Goal: Task Accomplishment & Management: Complete application form

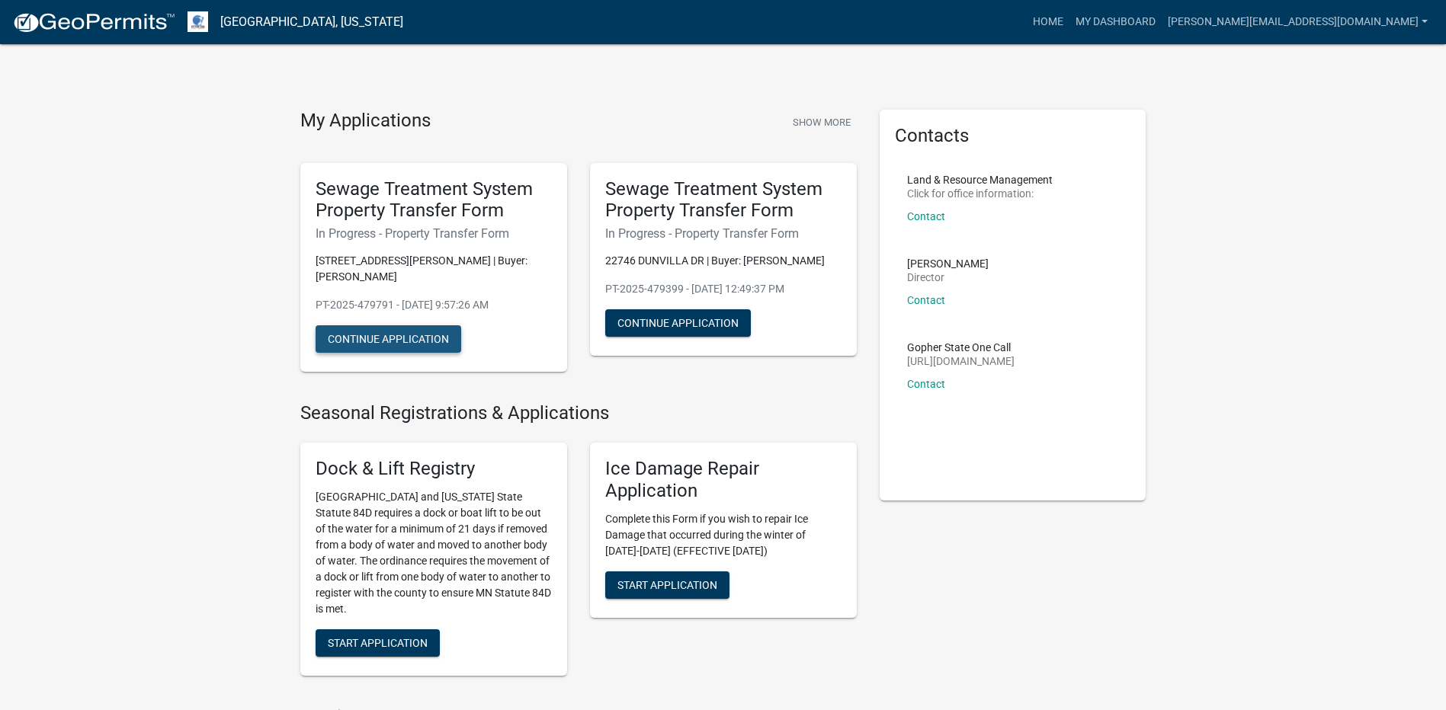
click at [383, 343] on button "Continue Application" at bounding box center [389, 338] width 146 height 27
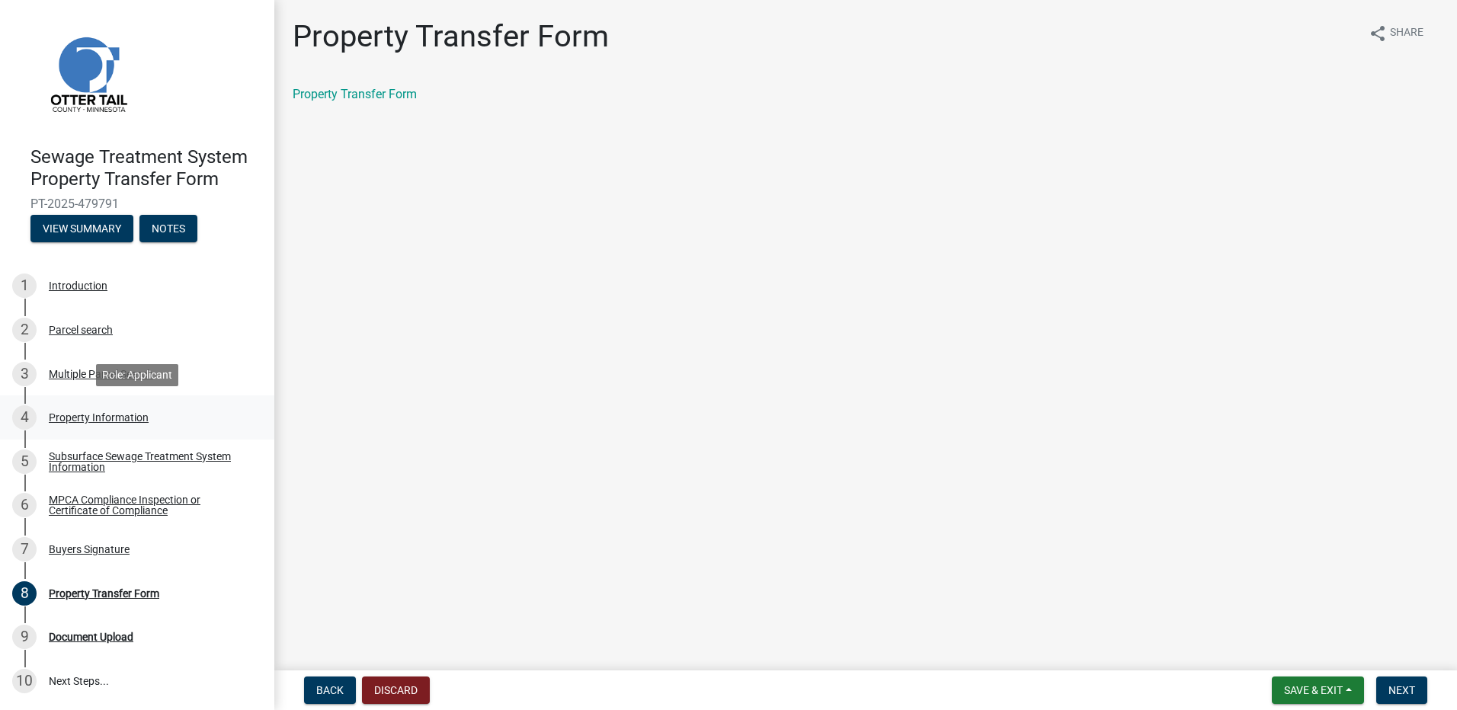
click at [78, 416] on div "Property Information" at bounding box center [99, 417] width 100 height 11
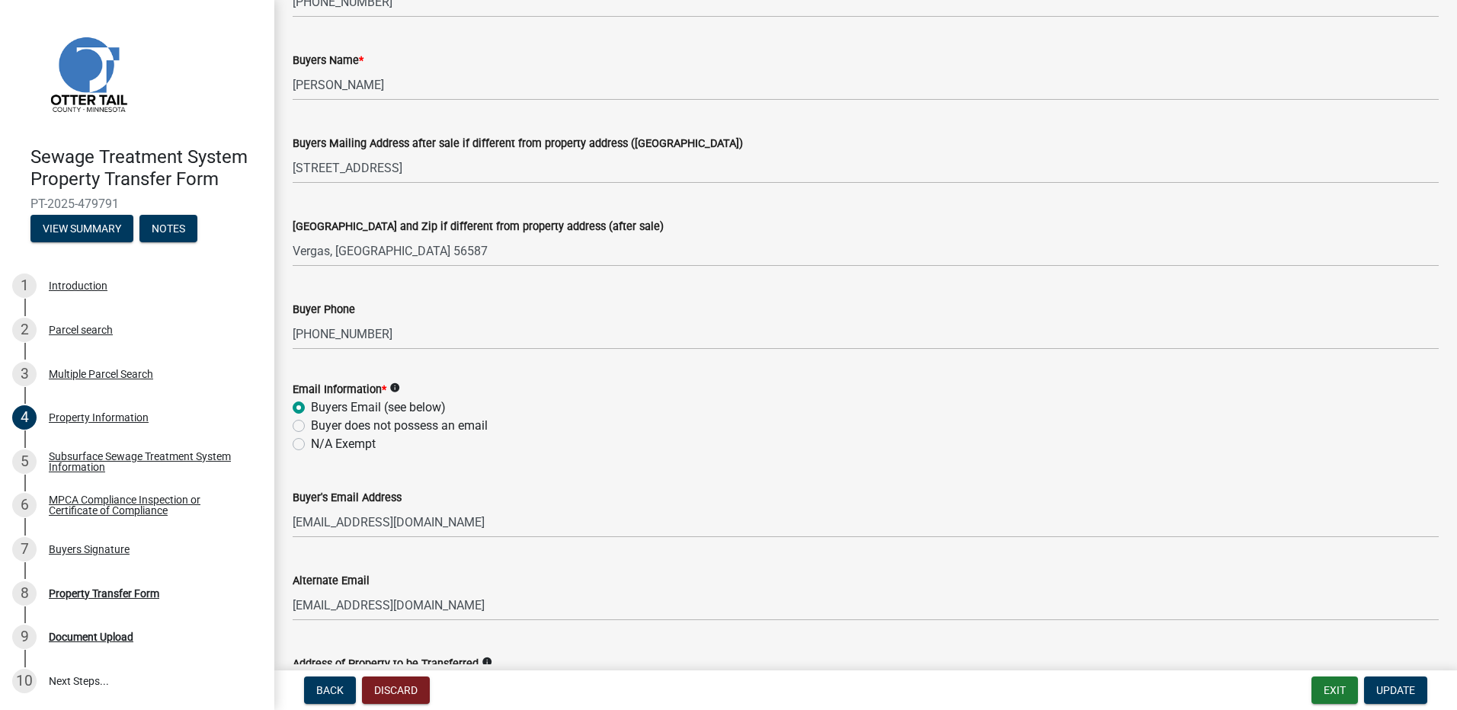
scroll to position [457, 0]
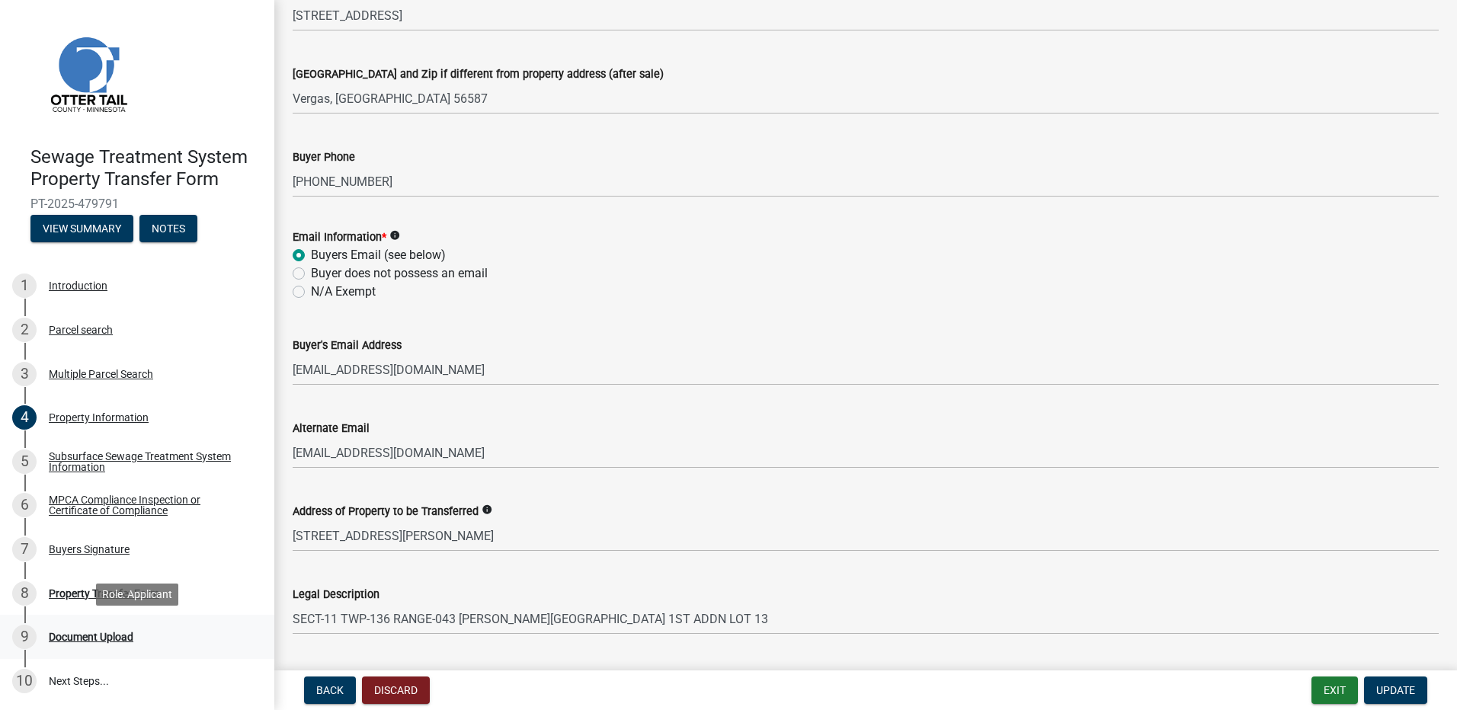
click at [89, 633] on div "Document Upload" at bounding box center [91, 637] width 85 height 11
click at [72, 636] on div "Document Upload" at bounding box center [91, 637] width 85 height 11
click at [1398, 686] on span "Update" at bounding box center [1395, 690] width 39 height 12
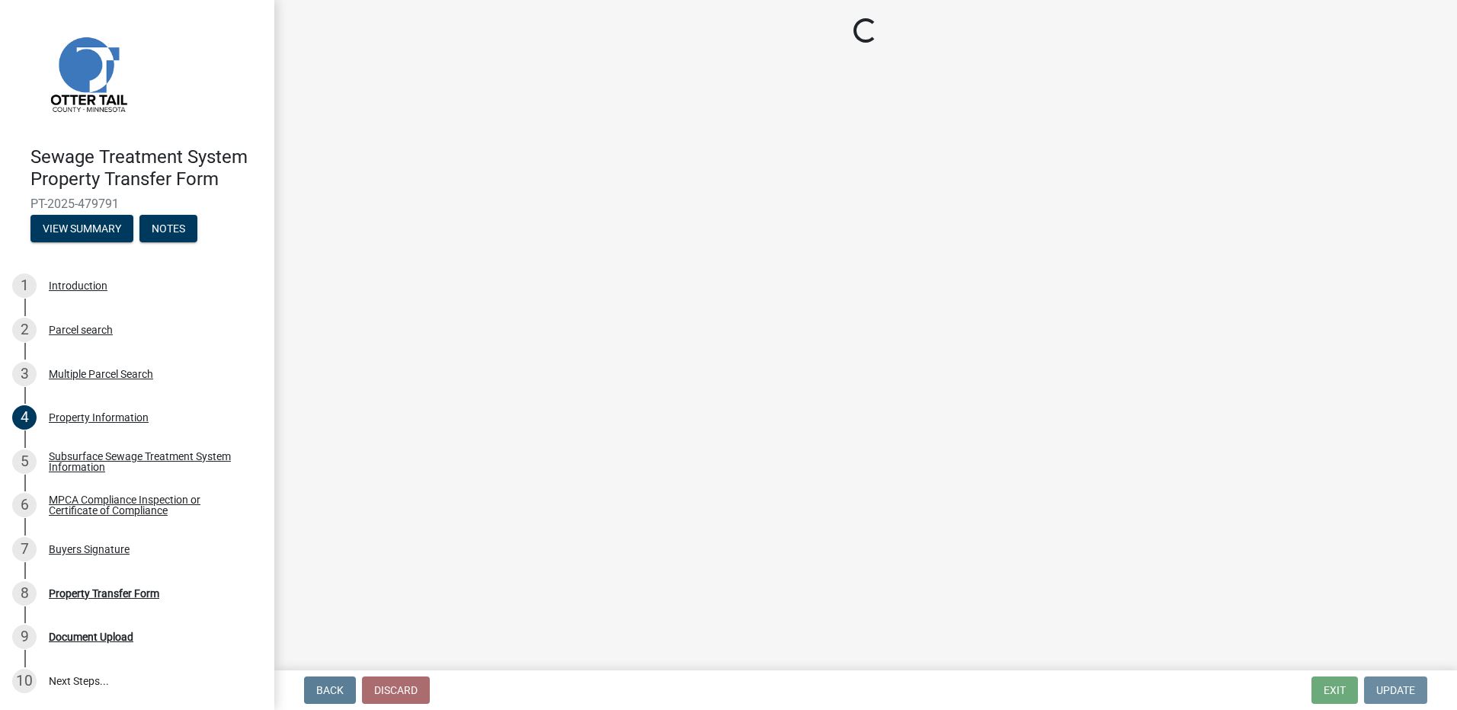
scroll to position [0, 0]
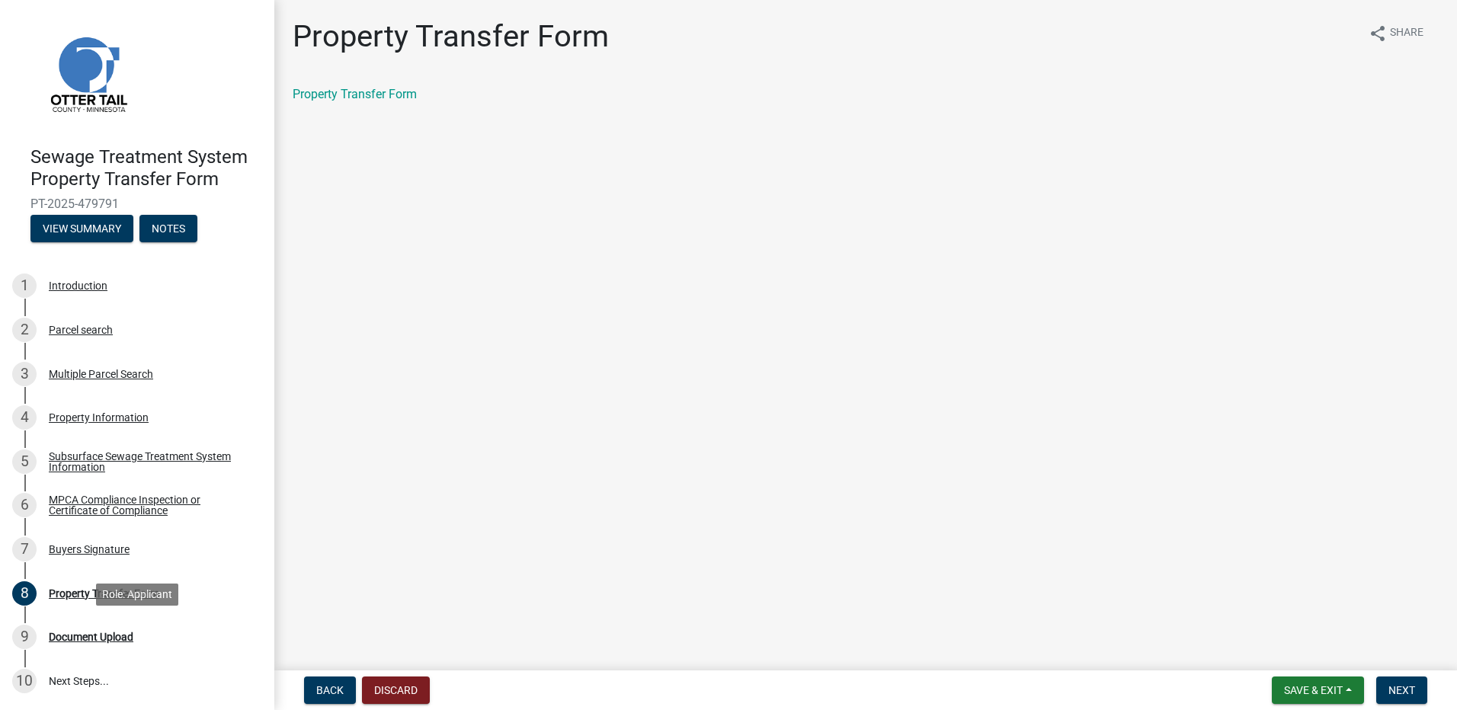
click at [99, 633] on div "Document Upload" at bounding box center [91, 637] width 85 height 11
click at [1396, 688] on span "Next" at bounding box center [1402, 690] width 27 height 12
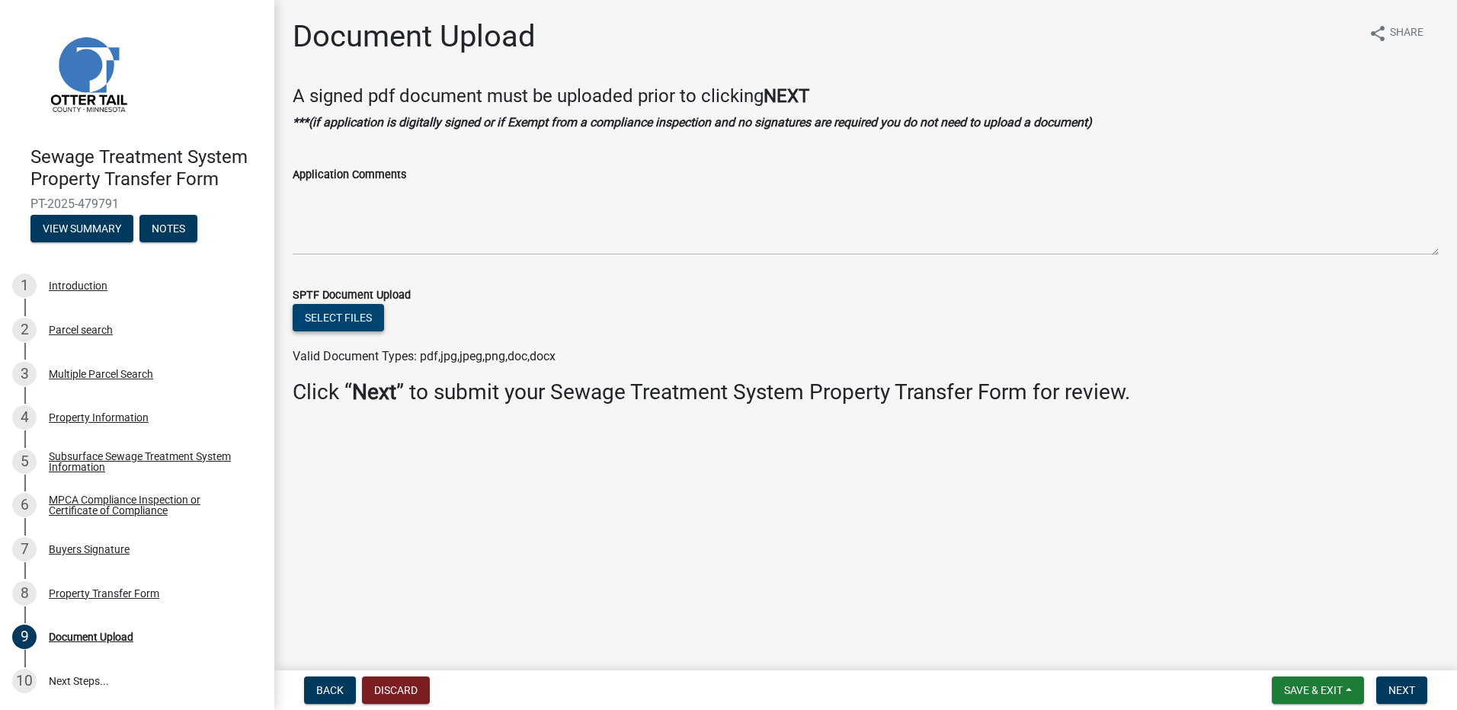
click at [341, 321] on button "Select files" at bounding box center [338, 317] width 91 height 27
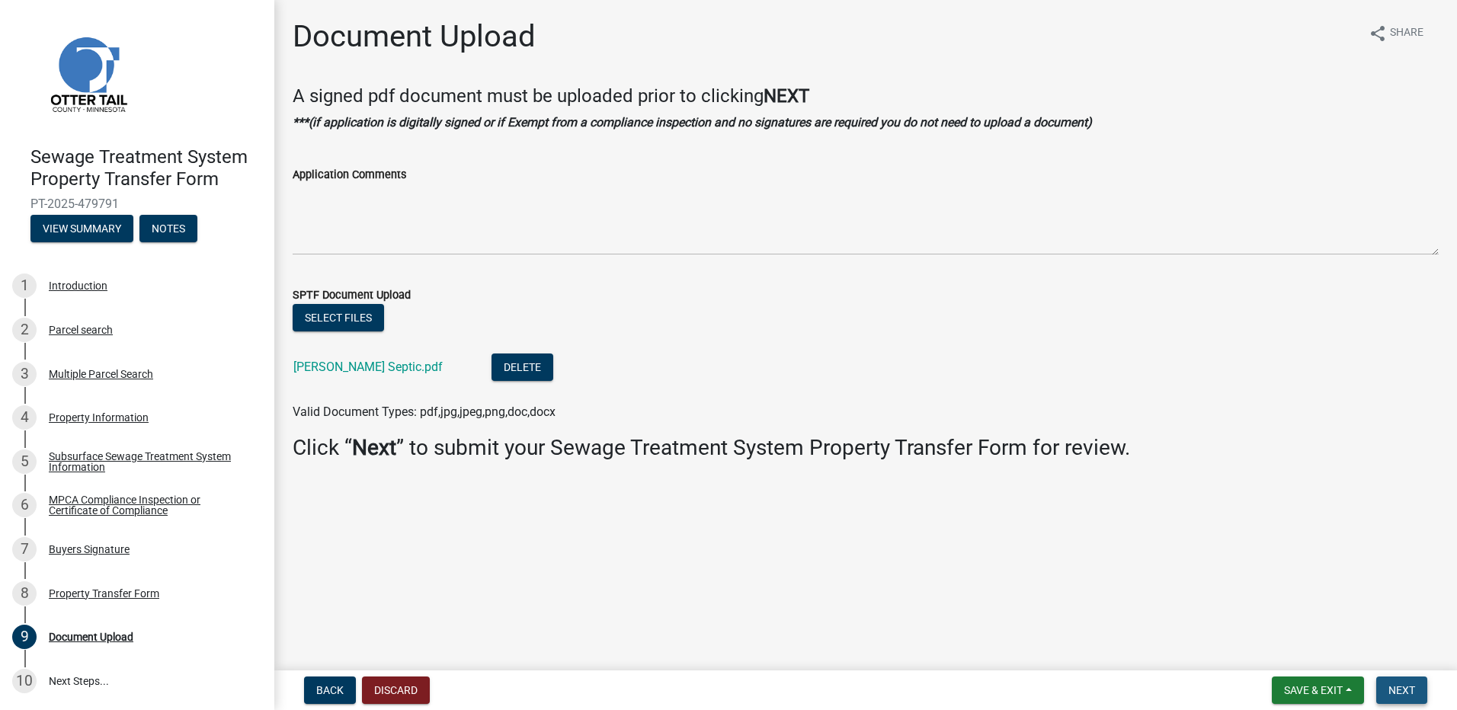
click at [1404, 687] on span "Next" at bounding box center [1402, 690] width 27 height 12
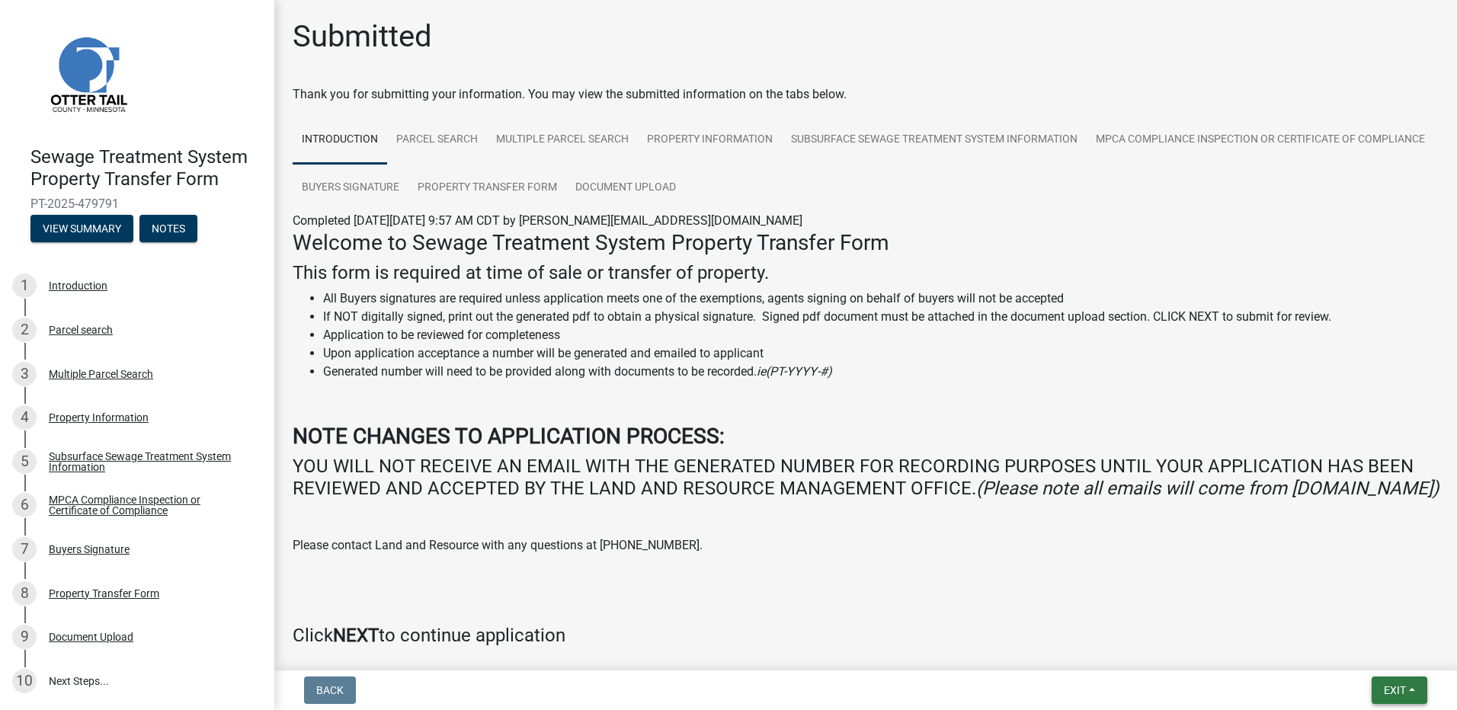
click at [1407, 690] on button "Exit" at bounding box center [1400, 690] width 56 height 27
click at [1373, 649] on button "Save & Exit" at bounding box center [1367, 651] width 122 height 37
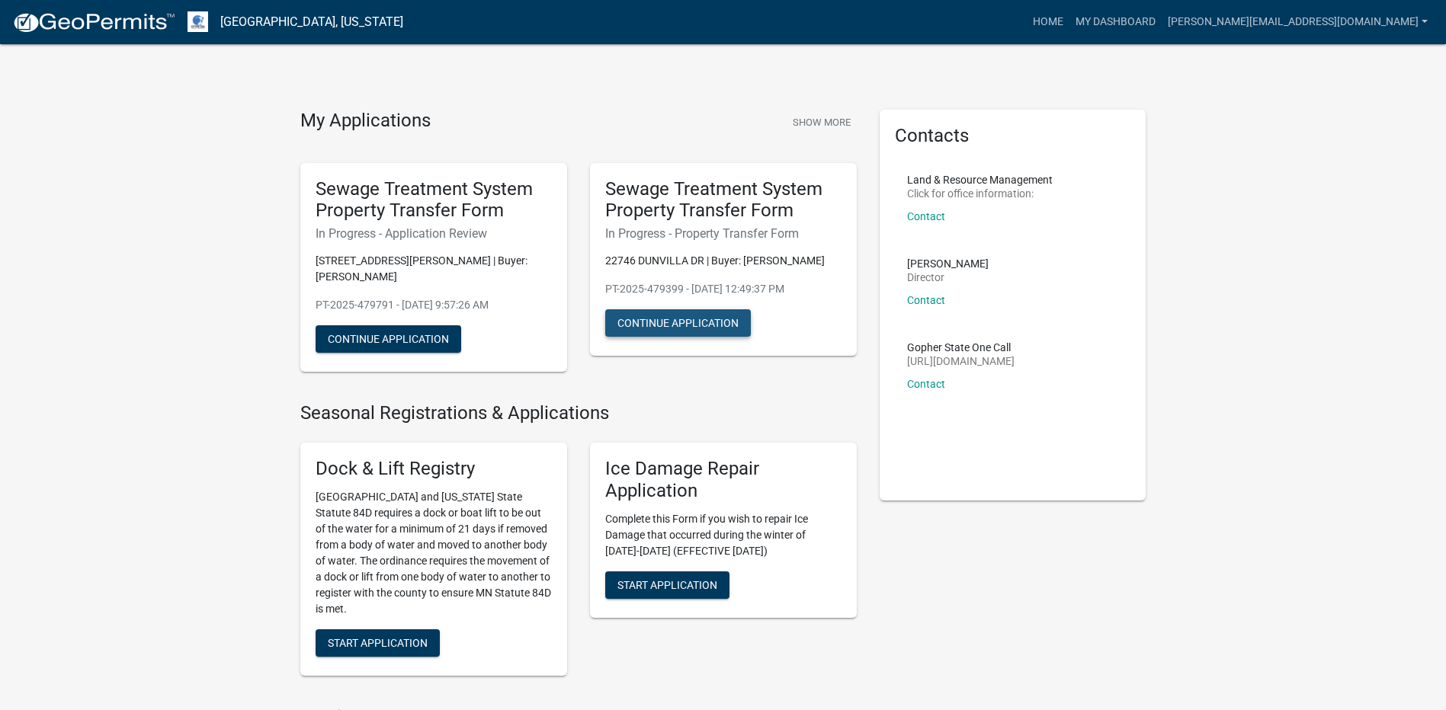
click at [669, 331] on button "Continue Application" at bounding box center [678, 322] width 146 height 27
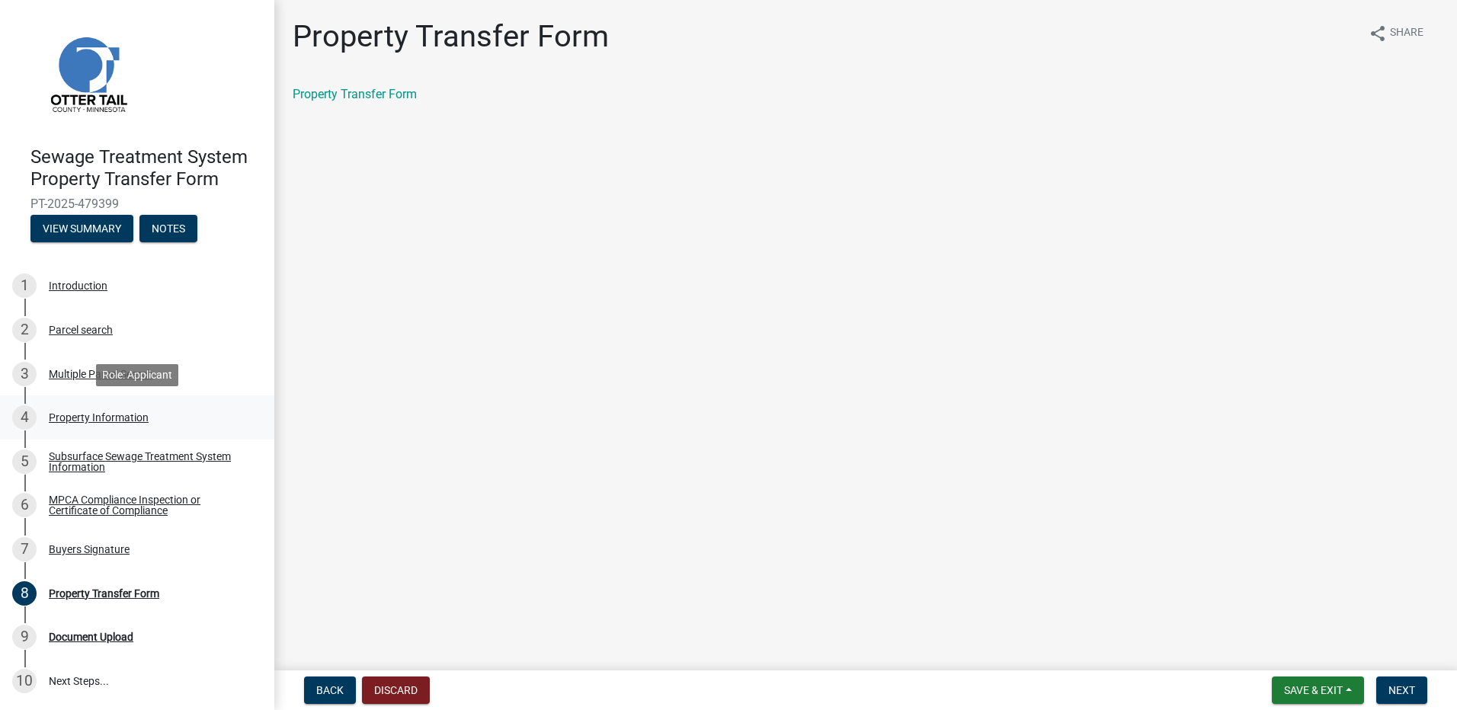
click at [102, 420] on div "Property Information" at bounding box center [99, 417] width 100 height 11
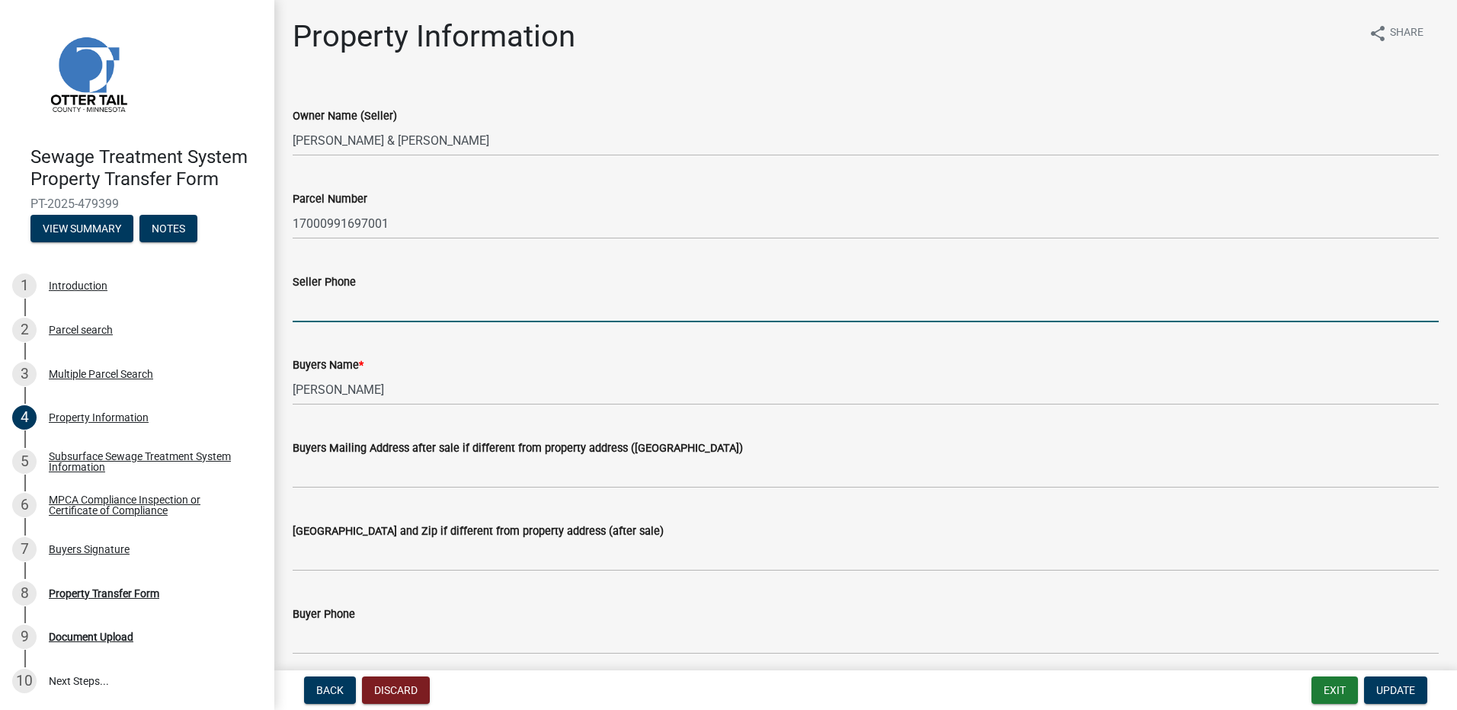
click at [318, 310] on input "Seller Phone" at bounding box center [866, 306] width 1146 height 31
type input "[PHONE_NUMBER]"
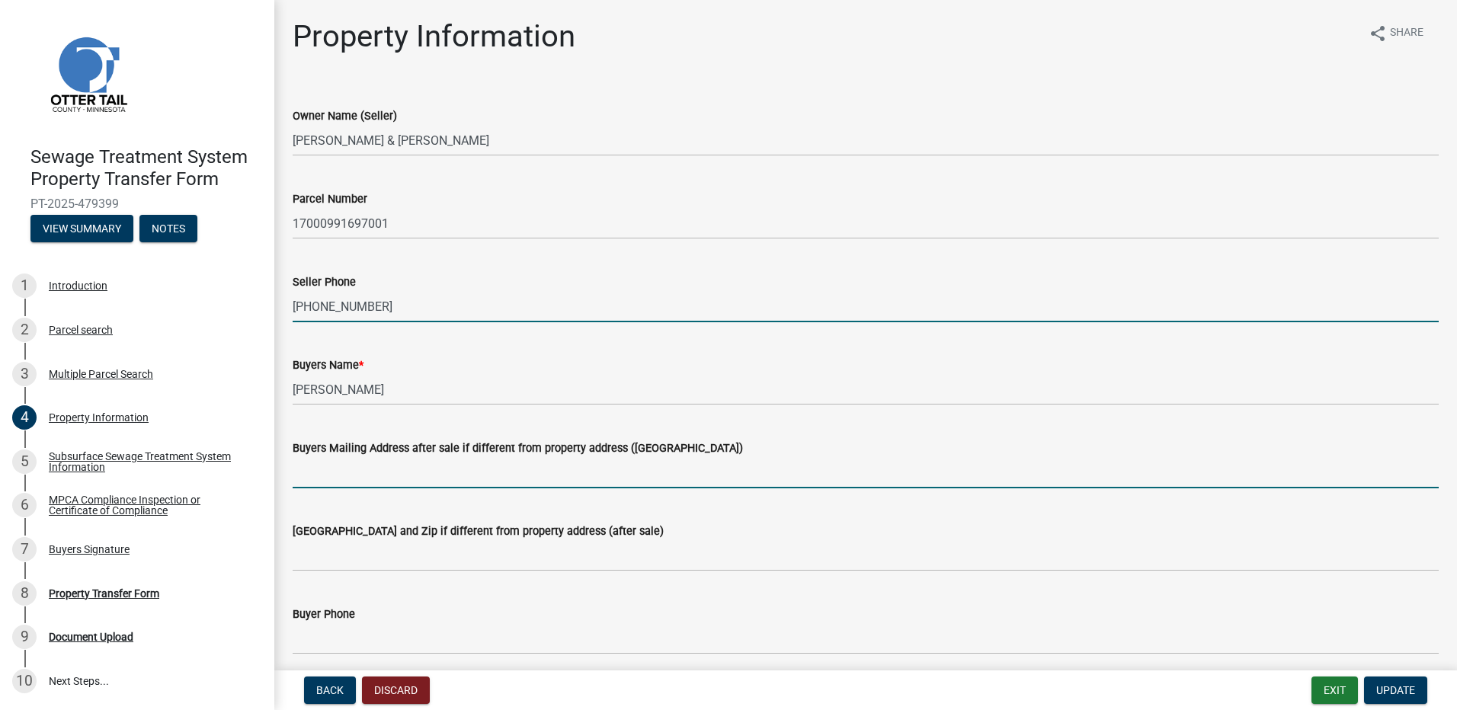
click at [342, 474] on input "Buyers Mailing Address after sale if different from property address ([GEOGRAPH…" at bounding box center [866, 472] width 1146 height 31
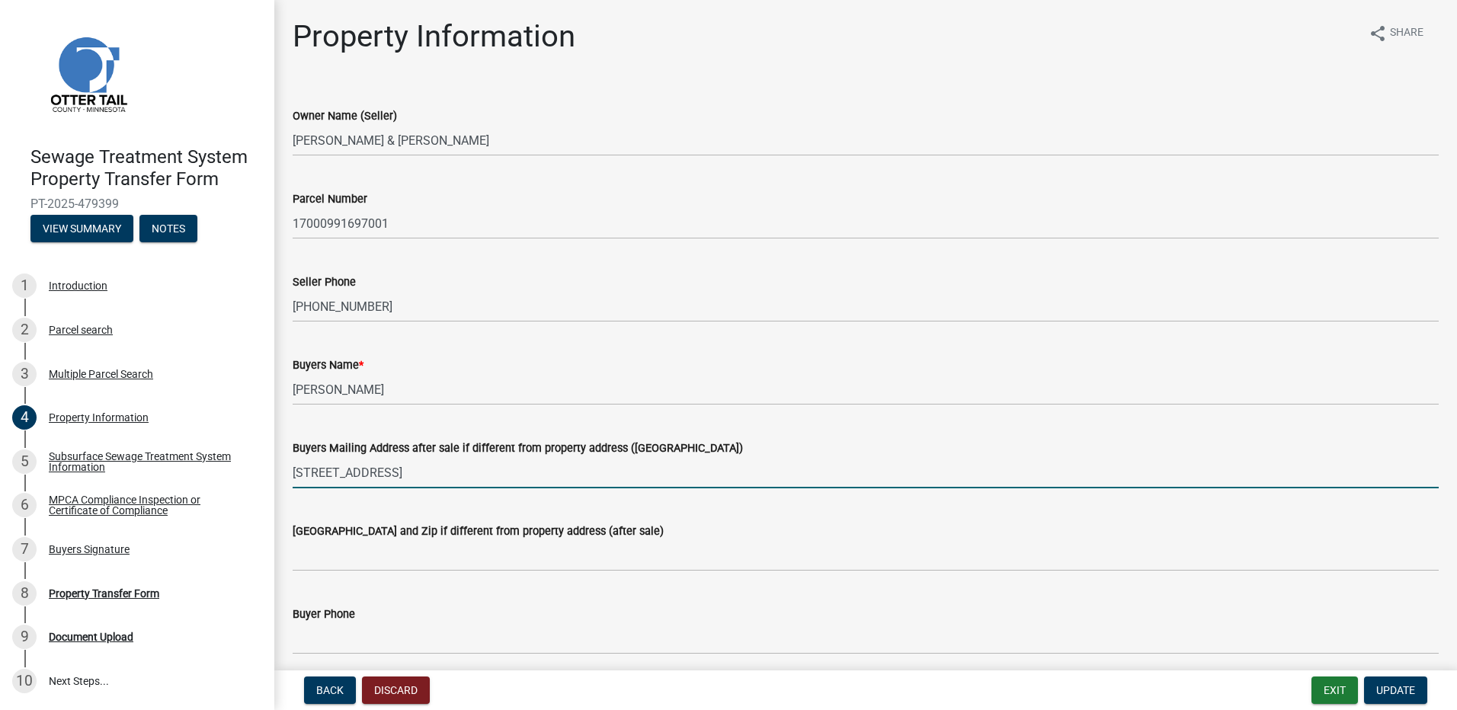
type input "[STREET_ADDRESS]"
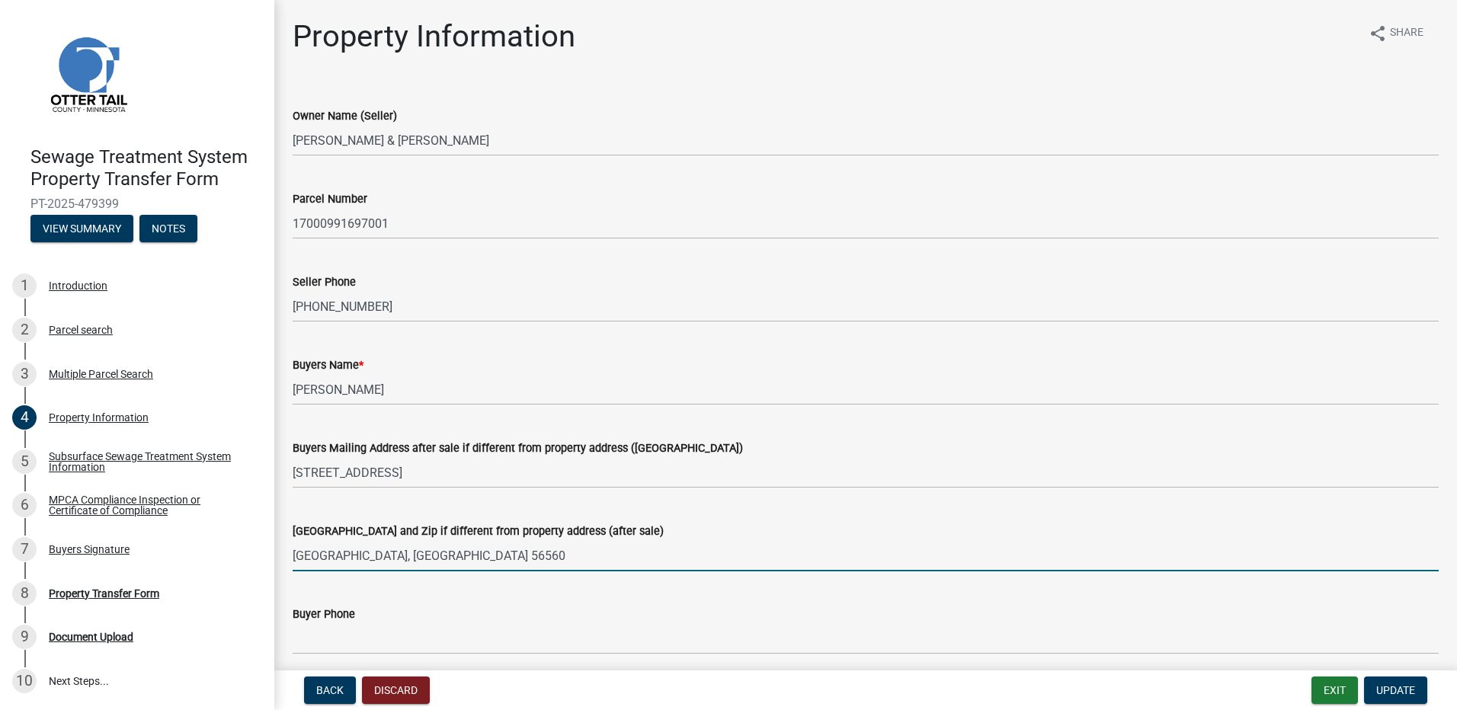
type input "[GEOGRAPHIC_DATA], [GEOGRAPHIC_DATA] 56560"
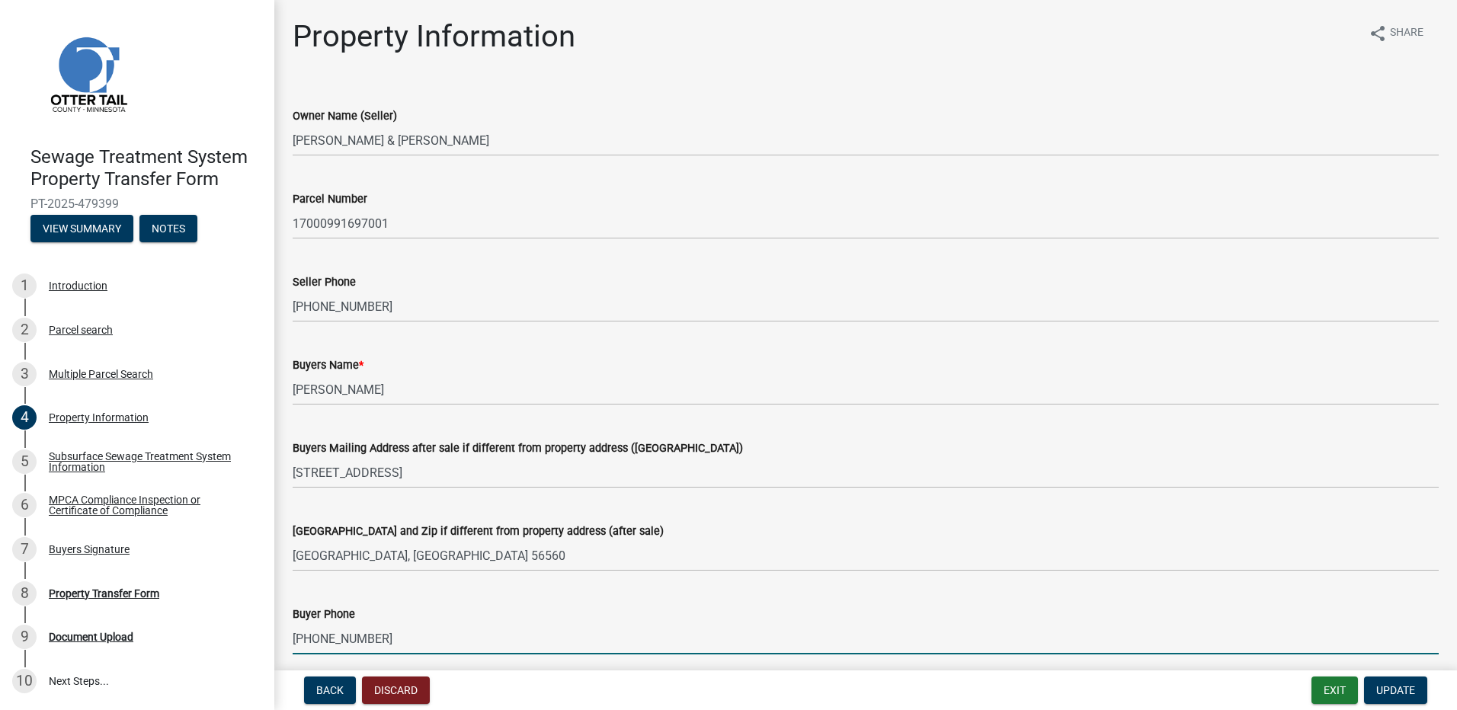
type input "[PHONE_NUMBER]"
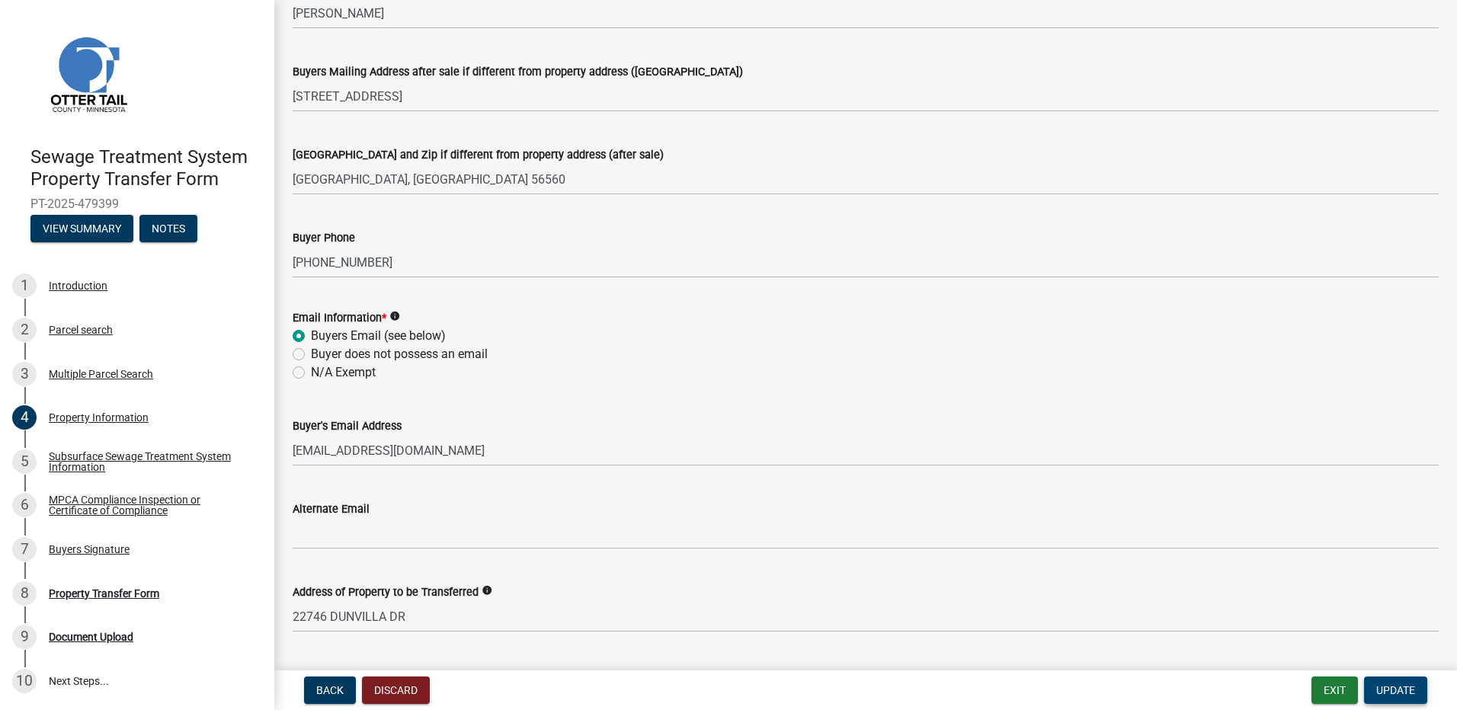
click at [1396, 681] on button "Update" at bounding box center [1395, 690] width 63 height 27
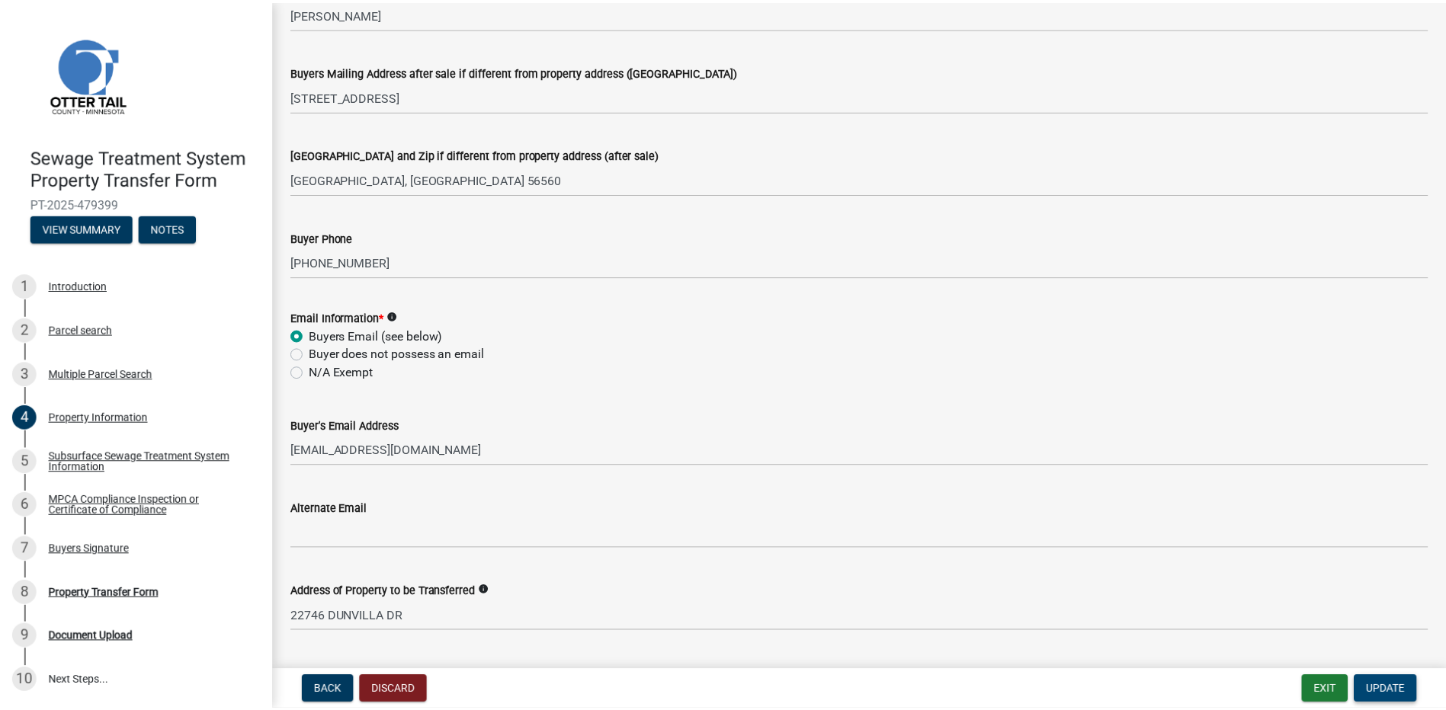
scroll to position [0, 0]
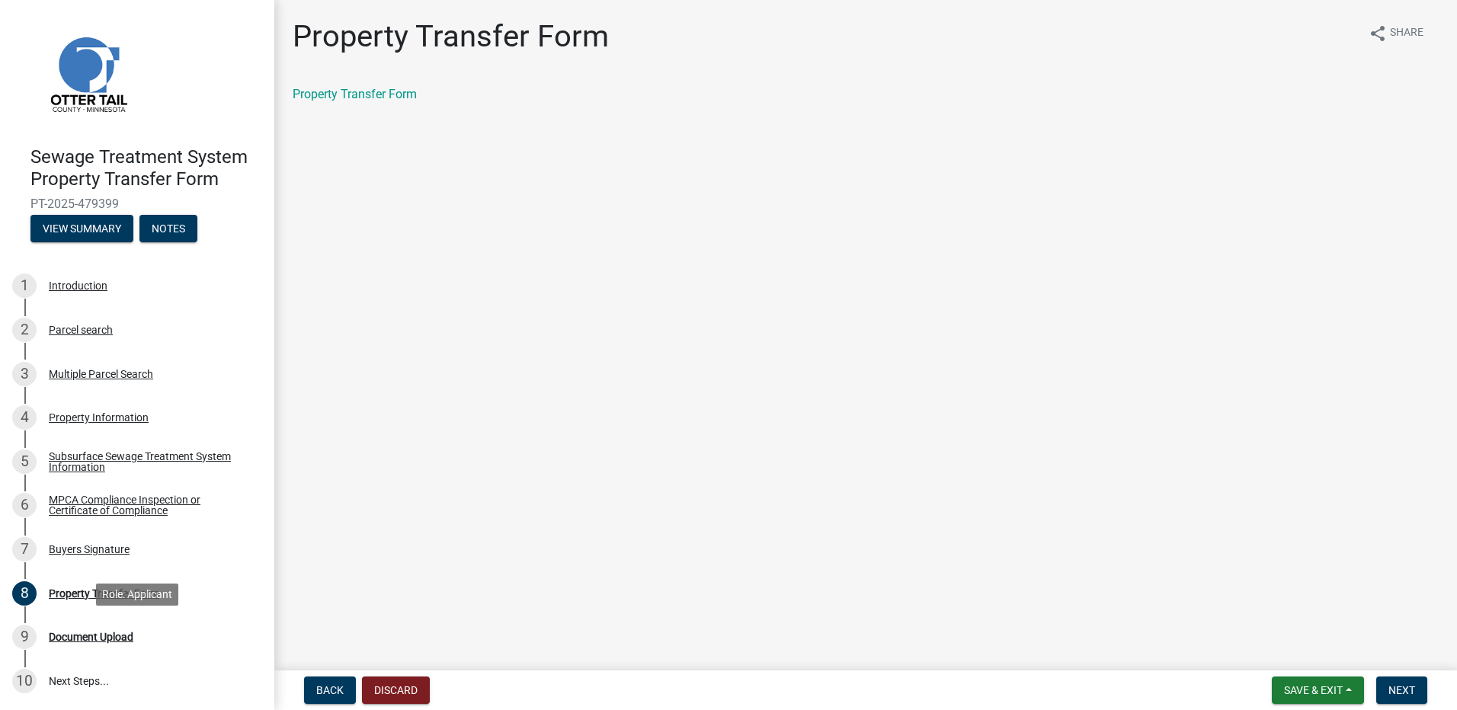
click at [100, 639] on div "Document Upload" at bounding box center [91, 637] width 85 height 11
click at [1443, 689] on div "Back Discard Save & Exit Save Save & Exit Next" at bounding box center [866, 690] width 1158 height 27
click at [1411, 702] on button "Next" at bounding box center [1401, 690] width 51 height 27
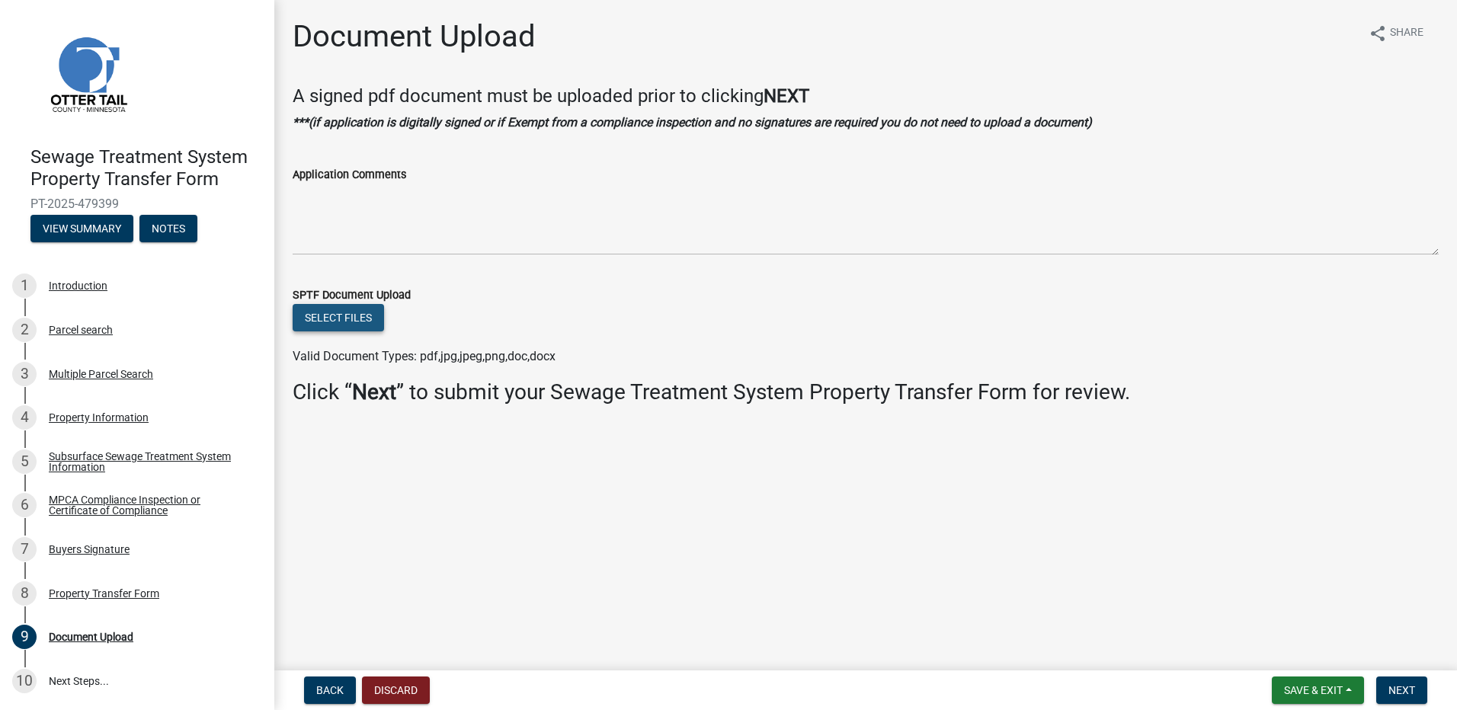
click at [345, 325] on button "Select files" at bounding box center [338, 317] width 91 height 27
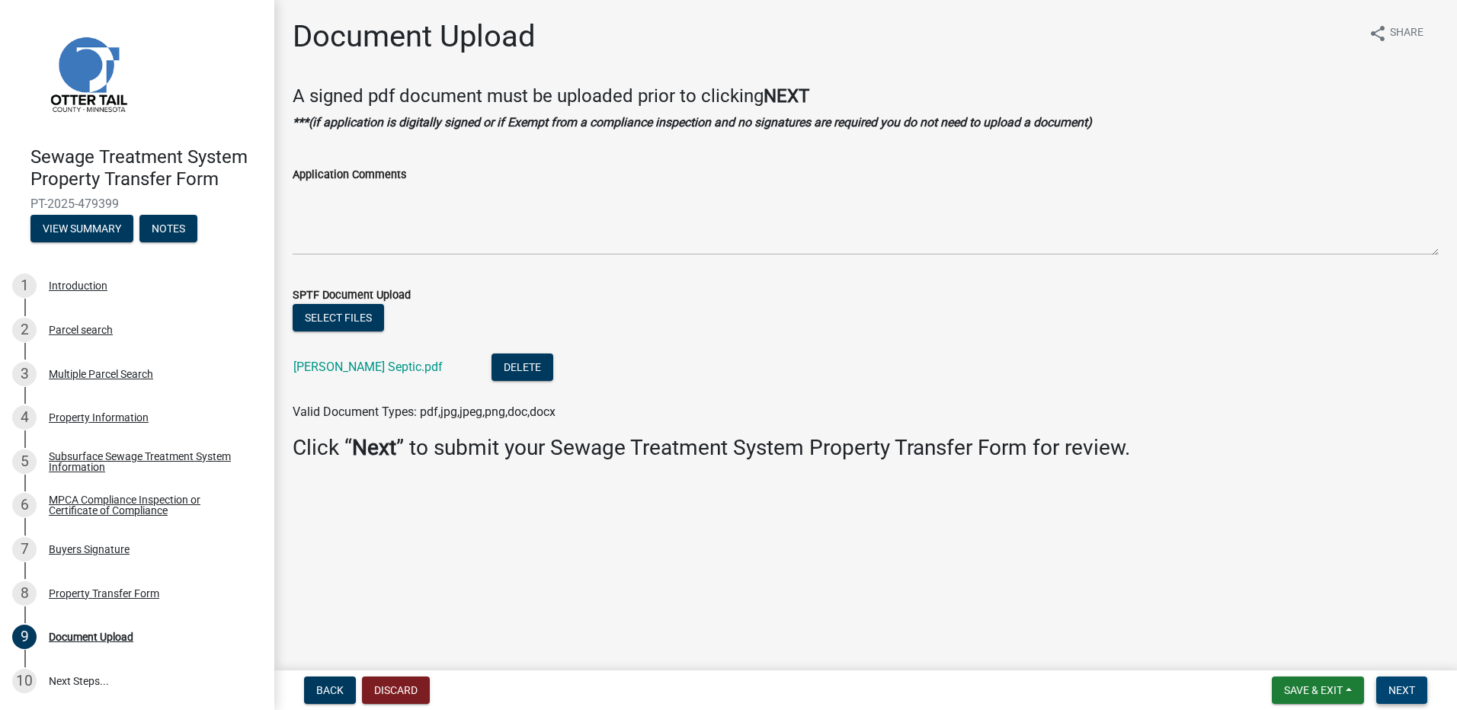
click at [1410, 690] on span "Next" at bounding box center [1402, 690] width 27 height 12
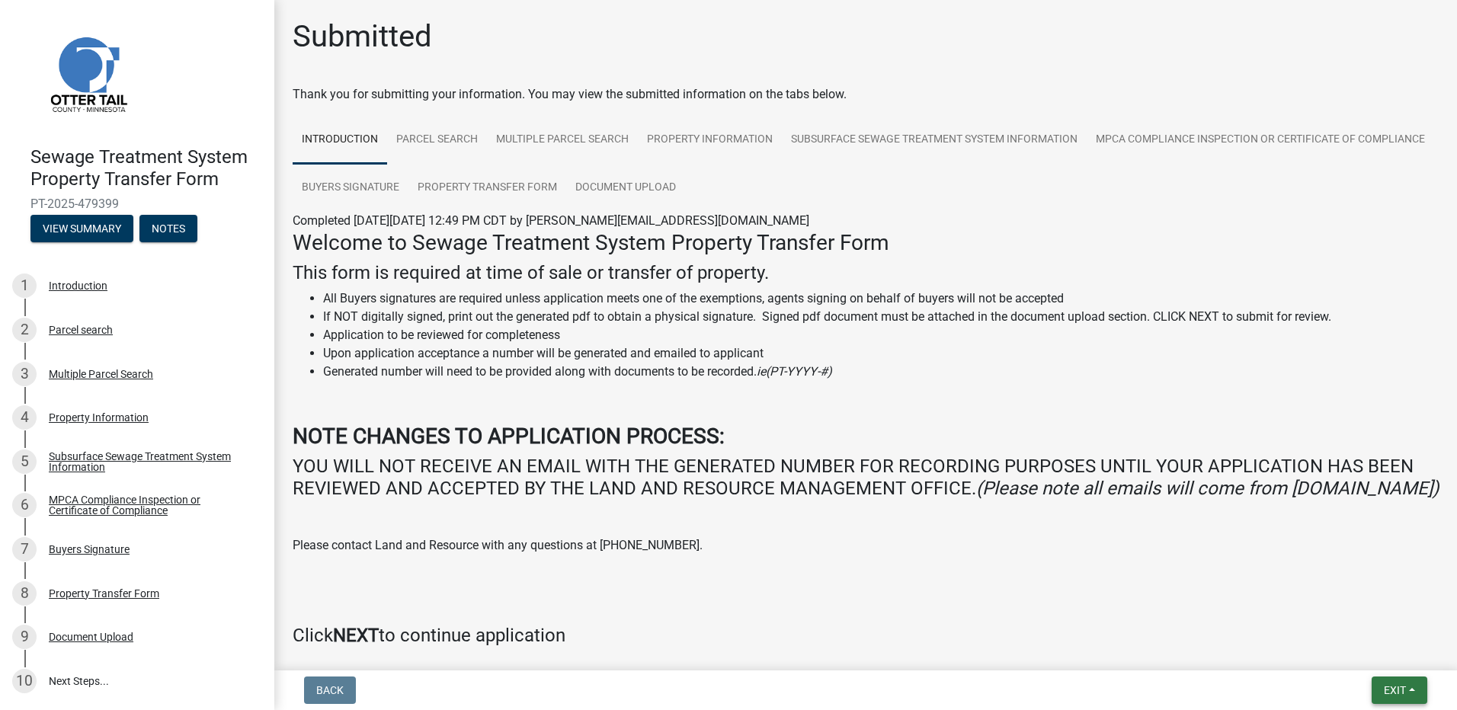
click at [1399, 692] on span "Exit" at bounding box center [1395, 690] width 22 height 12
click at [1363, 646] on button "Save & Exit" at bounding box center [1367, 651] width 122 height 37
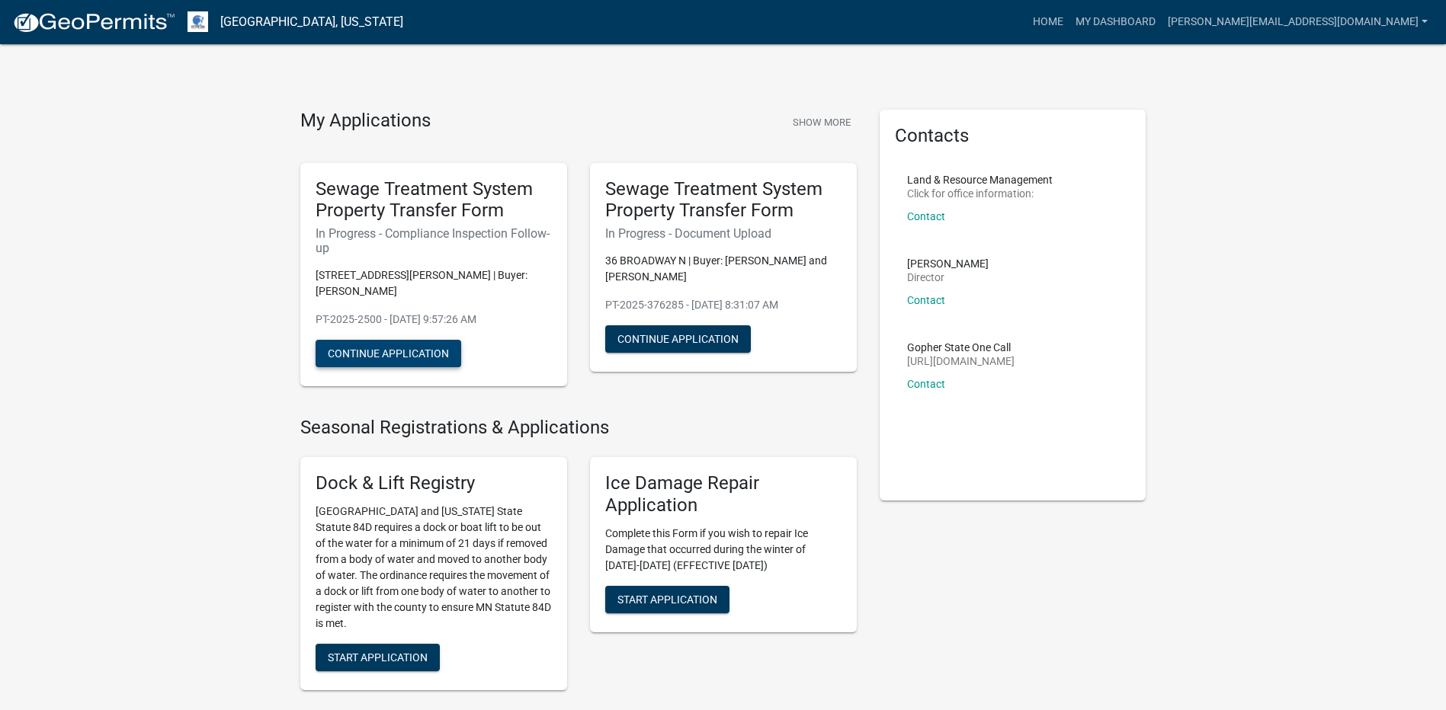
scroll to position [381, 0]
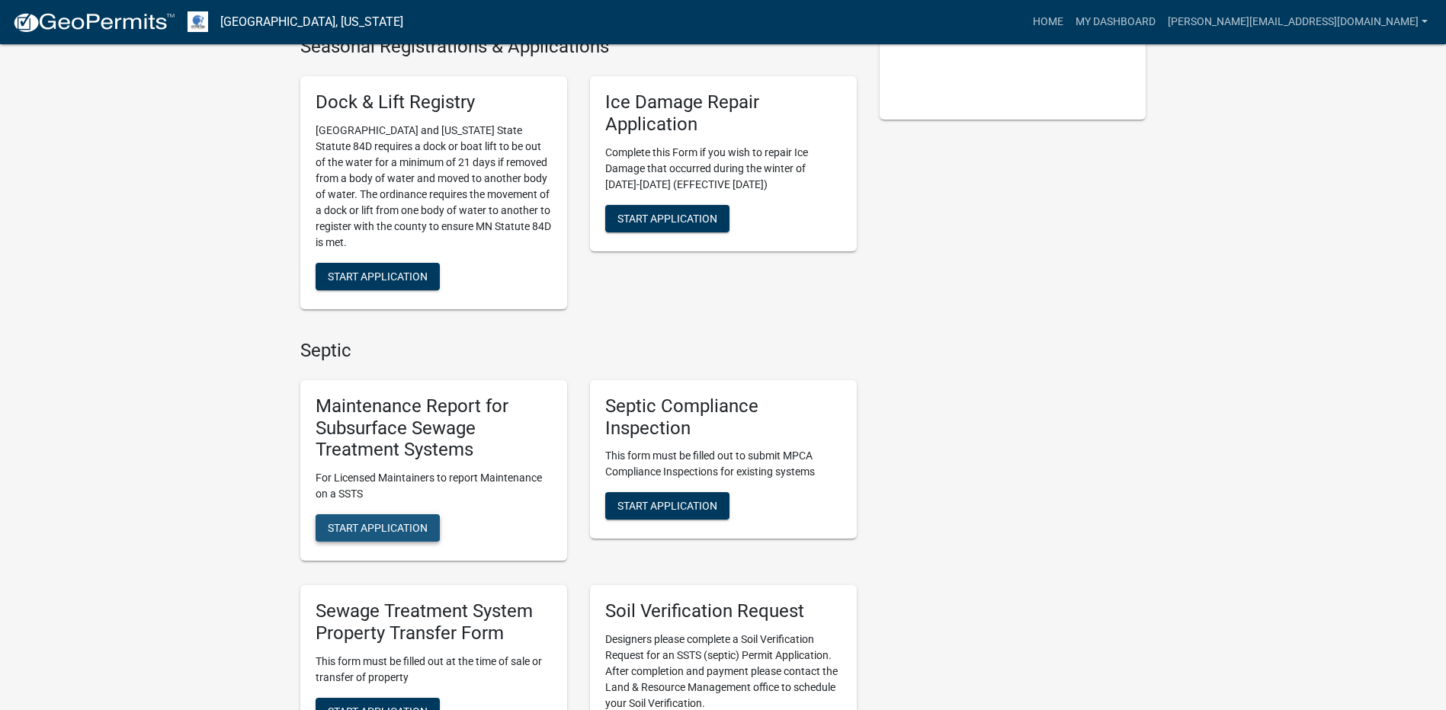
click at [392, 527] on span "Start Application" at bounding box center [378, 528] width 100 height 12
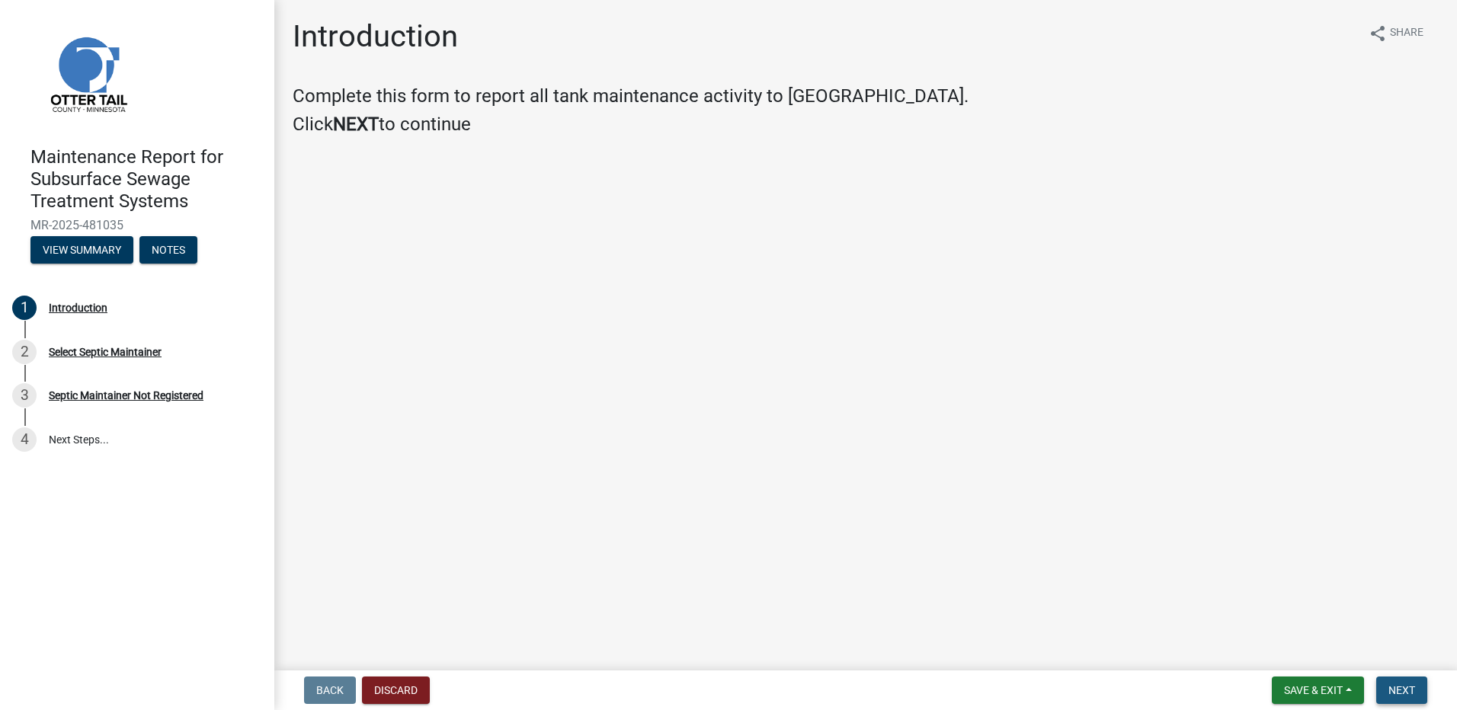
click at [1402, 688] on span "Next" at bounding box center [1402, 690] width 27 height 12
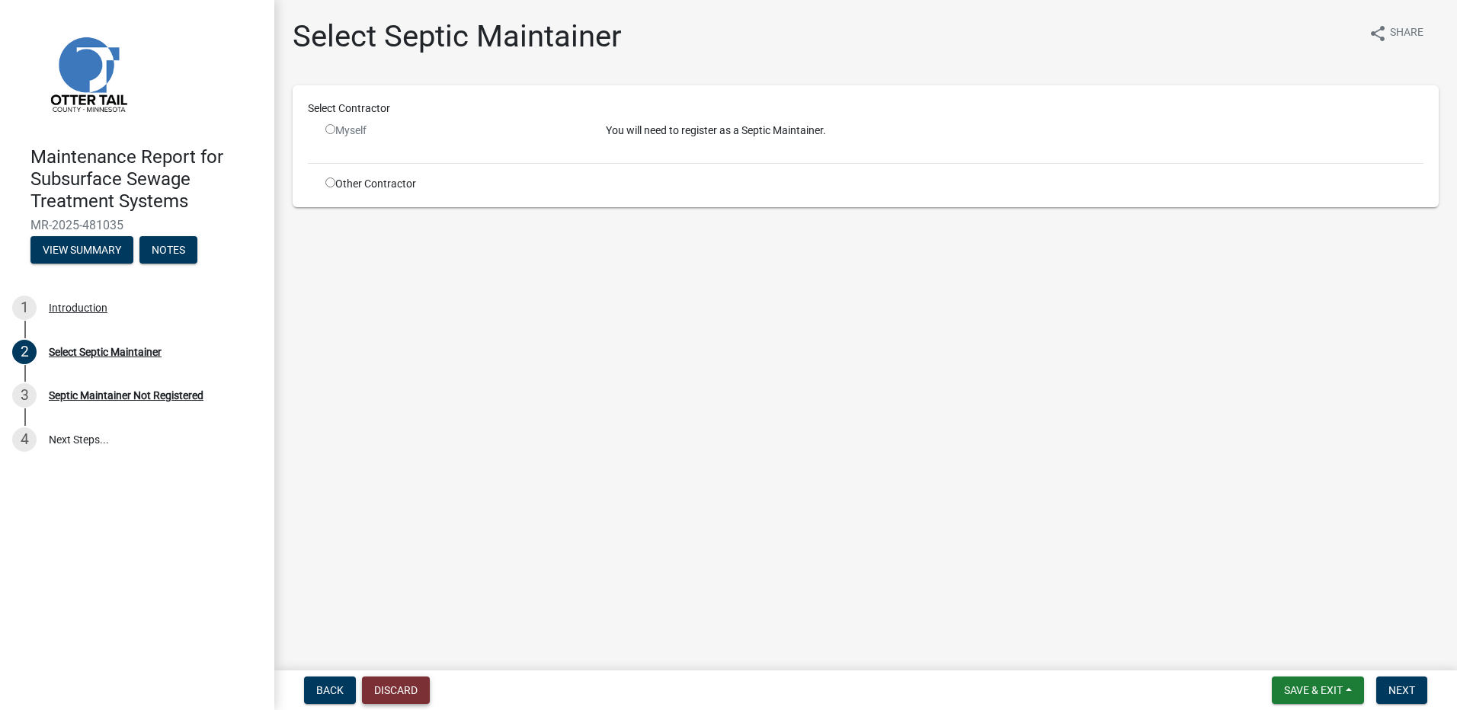
click at [400, 689] on button "Discard" at bounding box center [396, 690] width 68 height 27
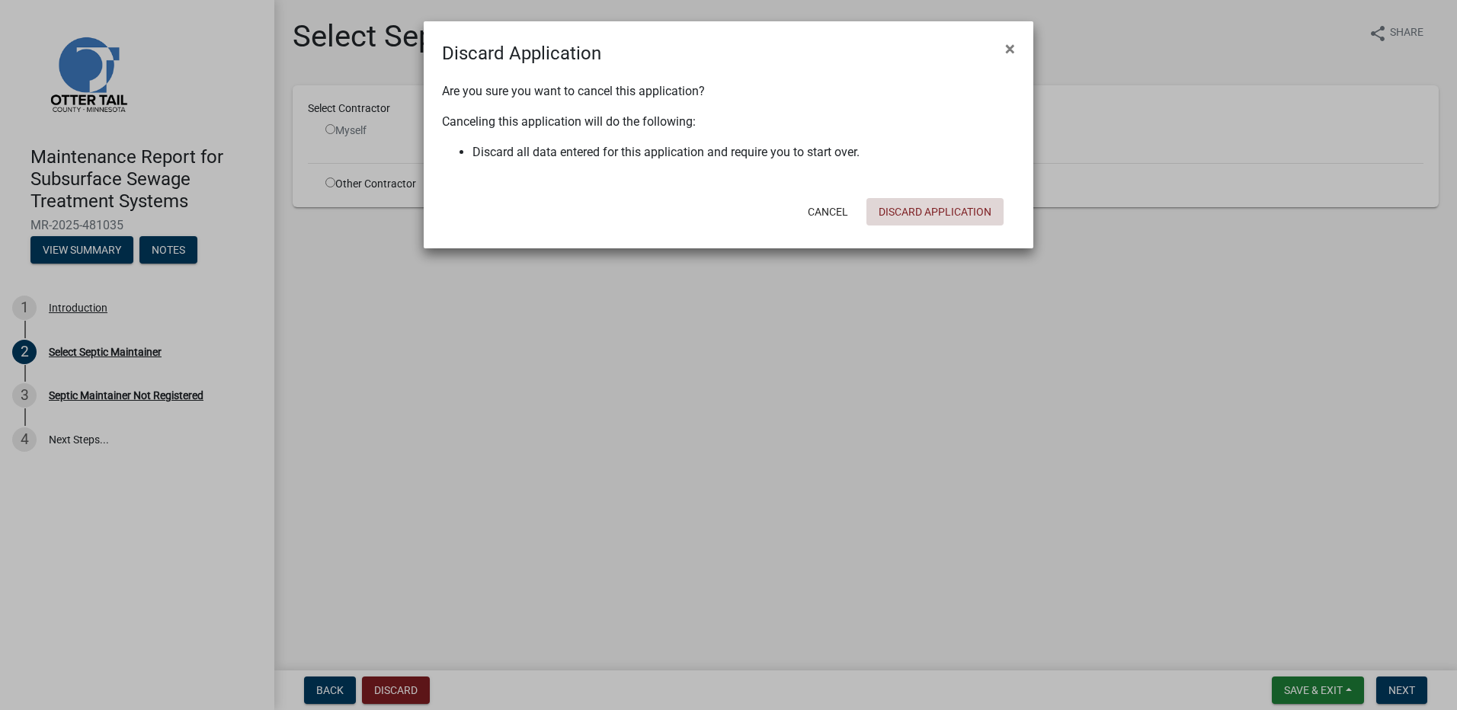
drag, startPoint x: 903, startPoint y: 215, endPoint x: 854, endPoint y: 219, distance: 49.7
click at [903, 214] on button "Discard Application" at bounding box center [935, 211] width 137 height 27
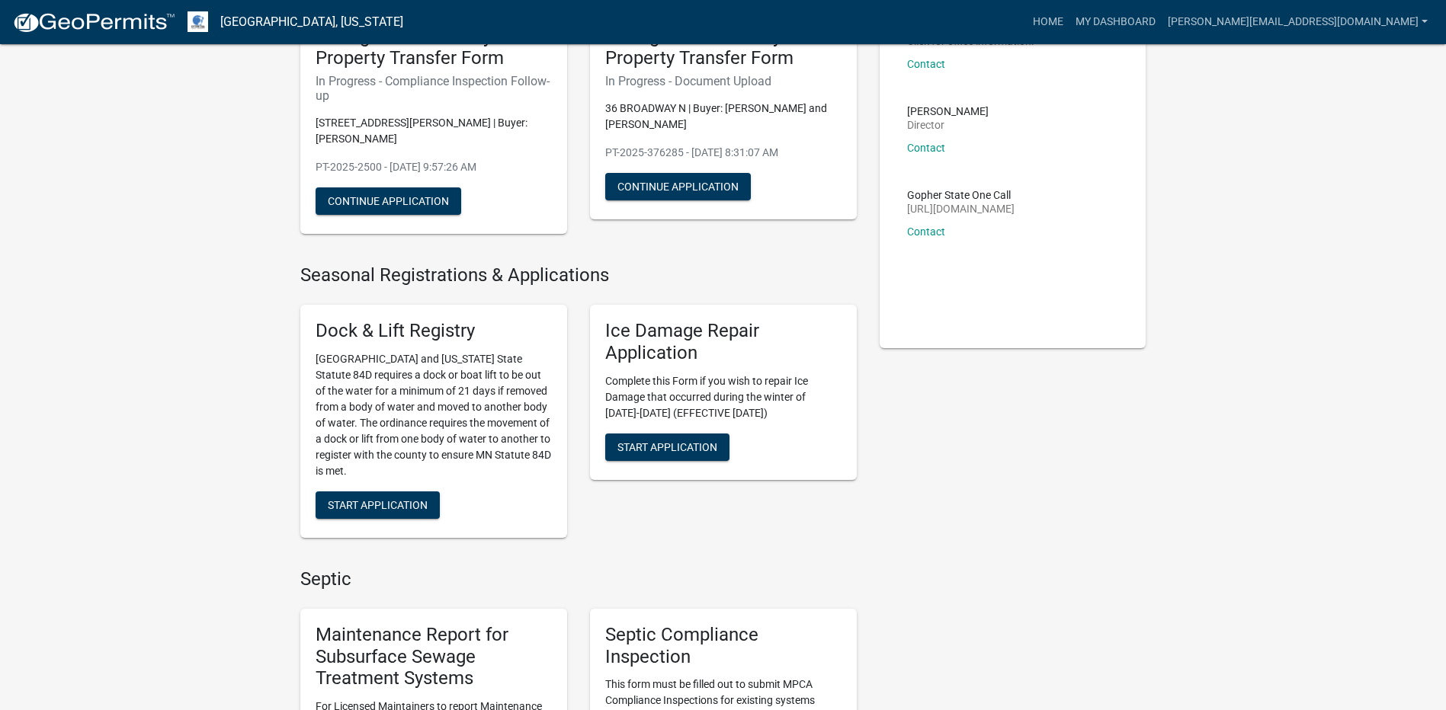
scroll to position [533, 0]
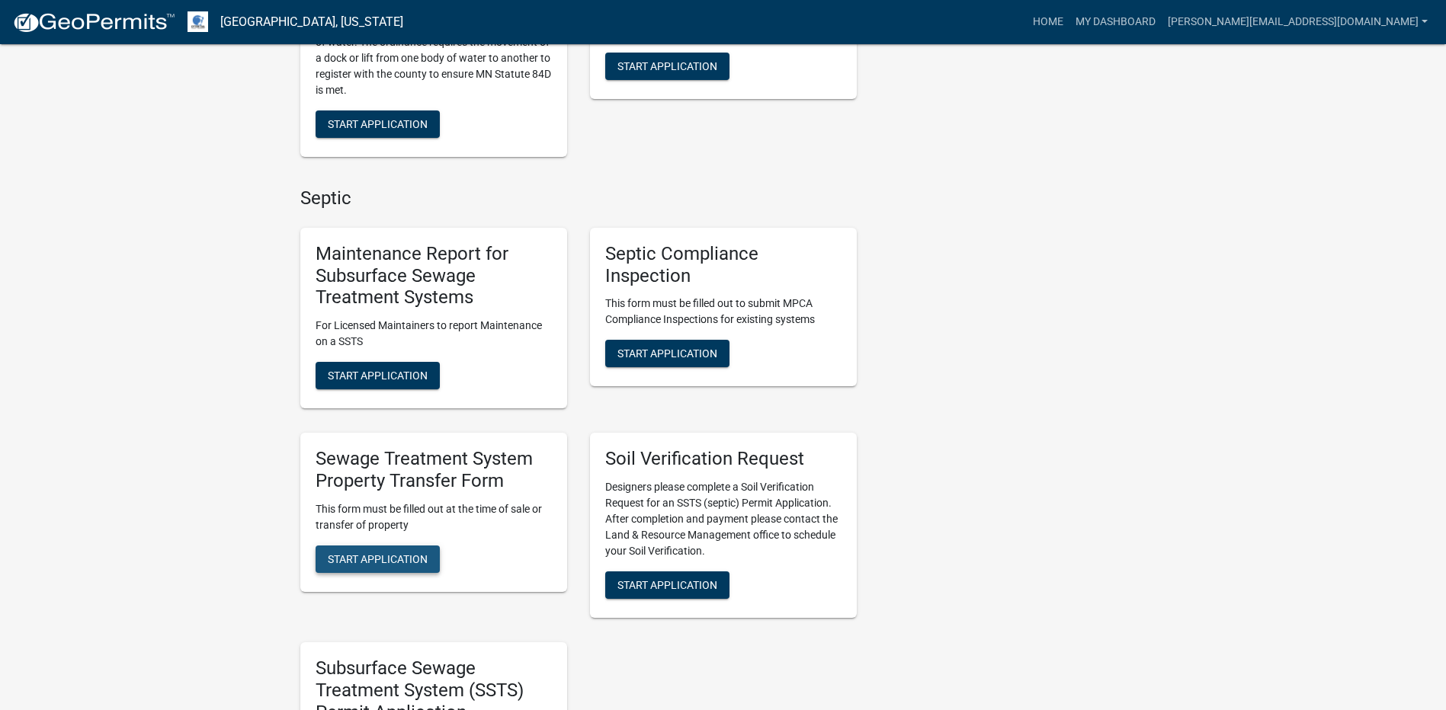
click at [392, 561] on span "Start Application" at bounding box center [378, 559] width 100 height 12
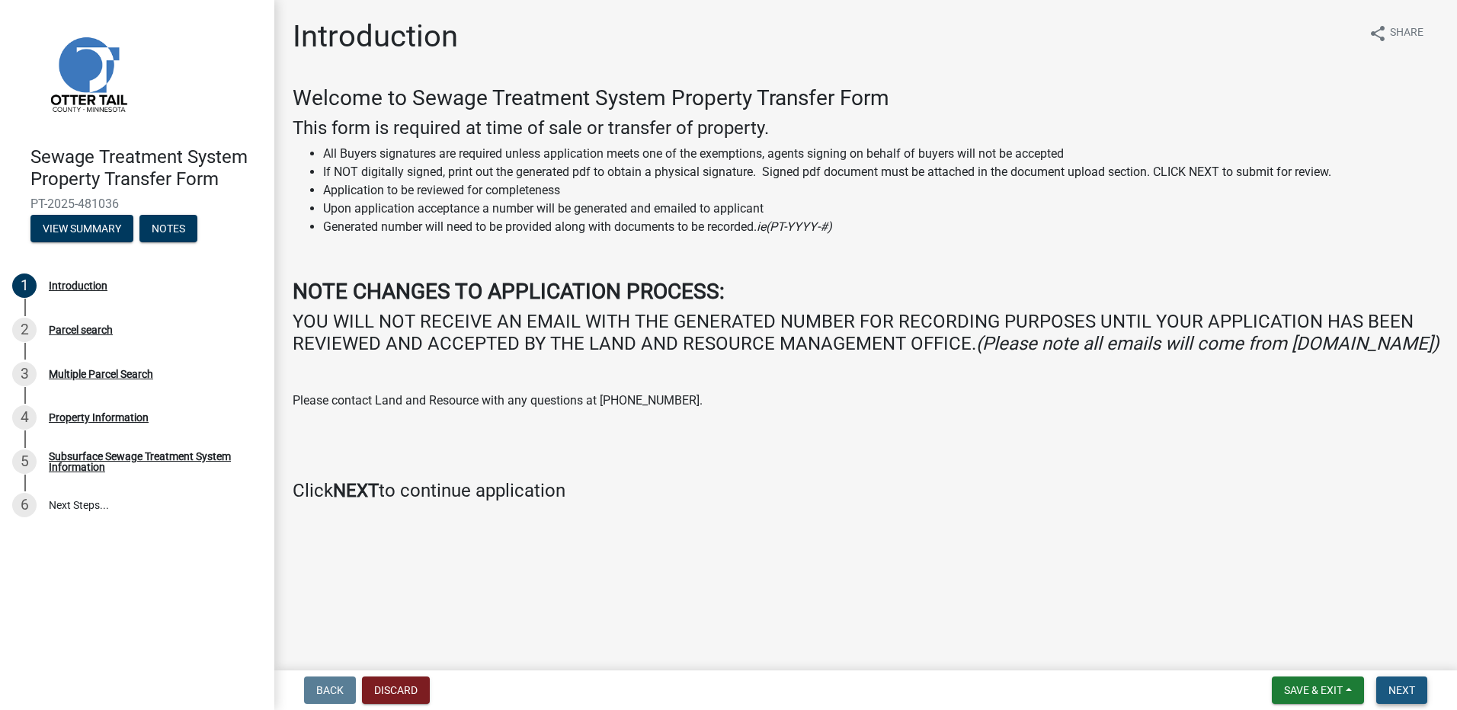
click at [1399, 699] on button "Next" at bounding box center [1401, 690] width 51 height 27
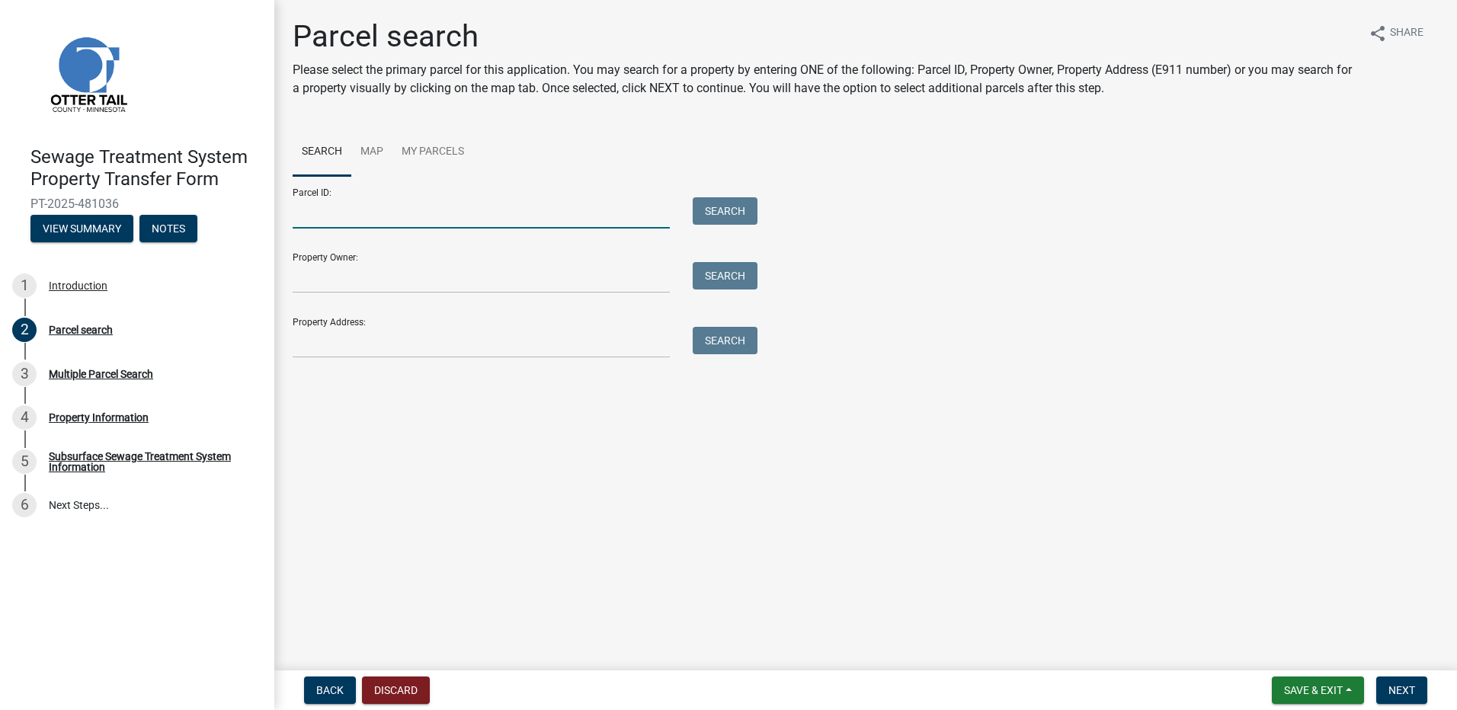
click at [321, 217] on input "Parcel ID:" at bounding box center [481, 212] width 377 height 31
type input "50000990308000"
click at [725, 214] on button "Search" at bounding box center [725, 210] width 65 height 27
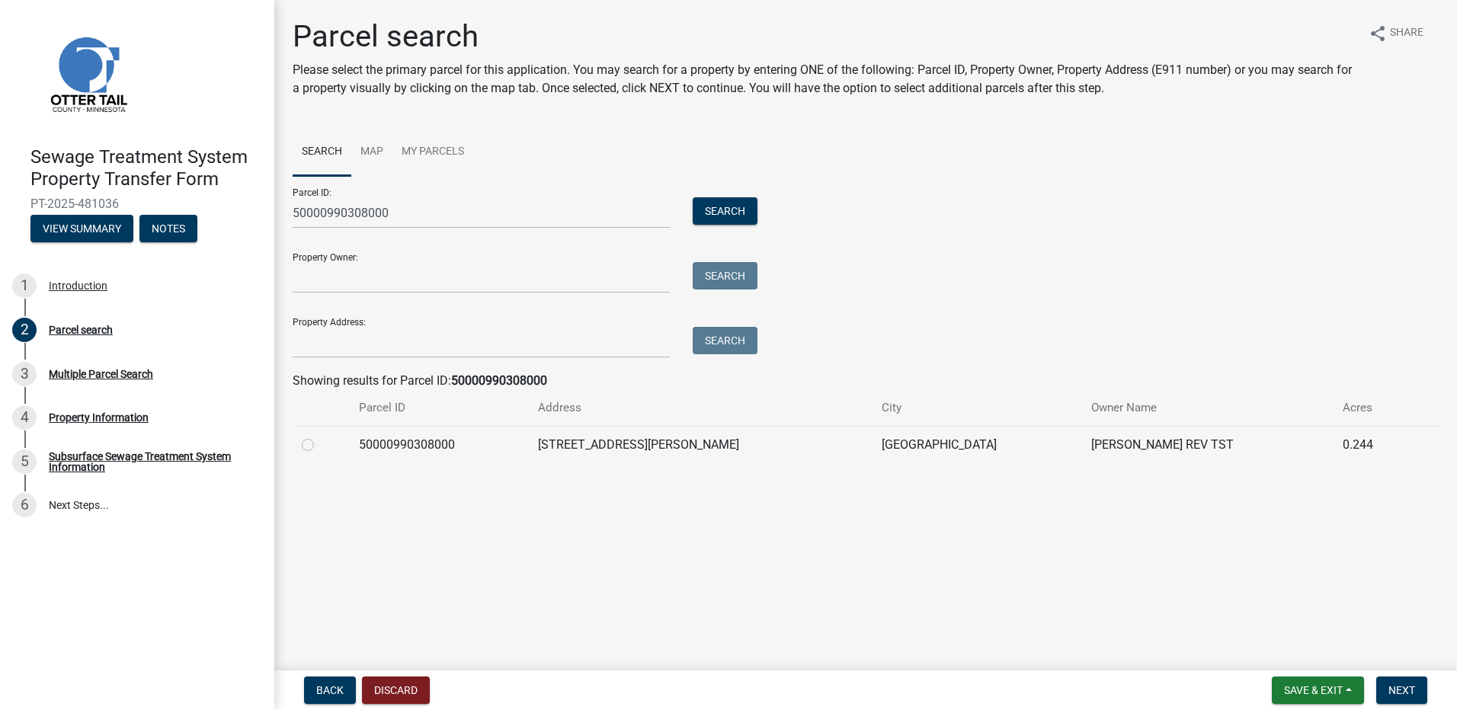
click at [320, 436] on label at bounding box center [320, 436] width 0 height 0
click at [320, 446] on input "radio" at bounding box center [325, 441] width 10 height 10
radio input "true"
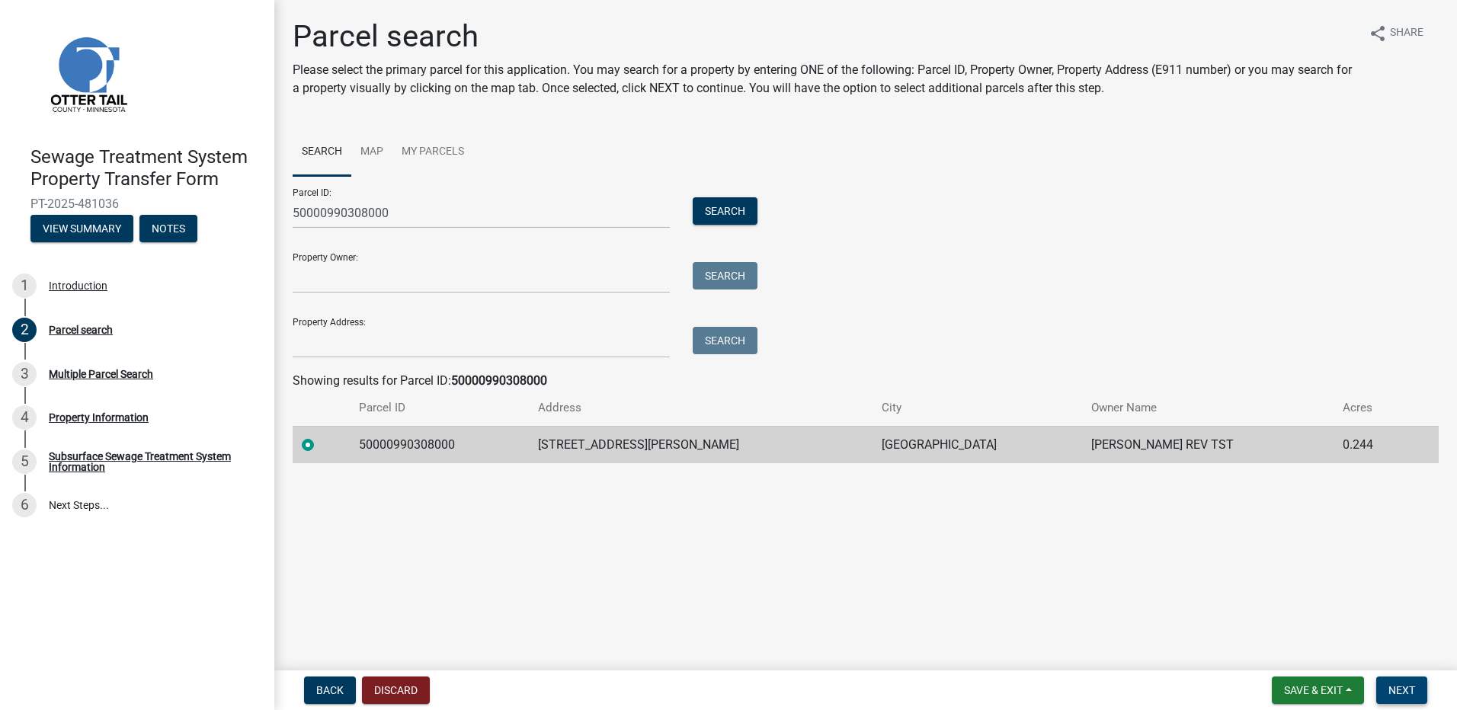
click at [1405, 693] on span "Next" at bounding box center [1402, 690] width 27 height 12
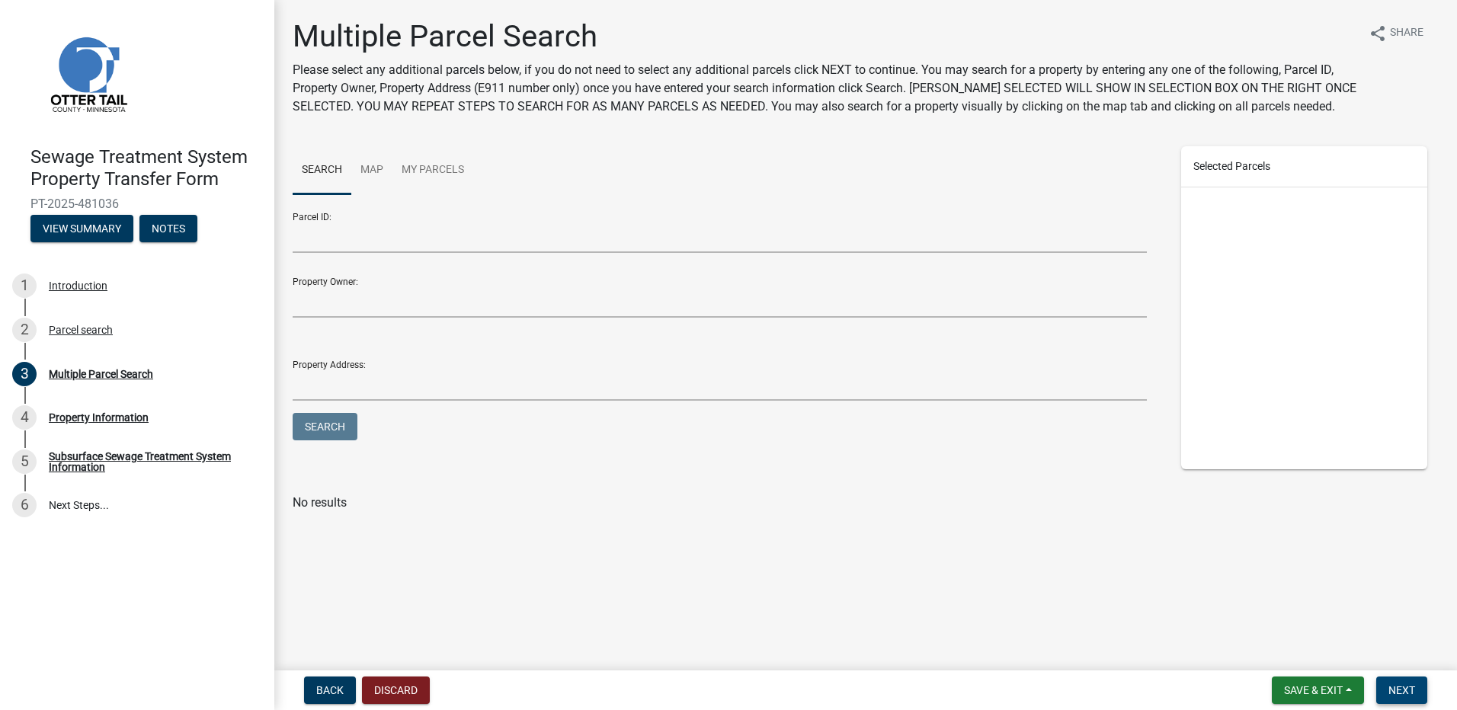
click at [1395, 695] on span "Next" at bounding box center [1402, 690] width 27 height 12
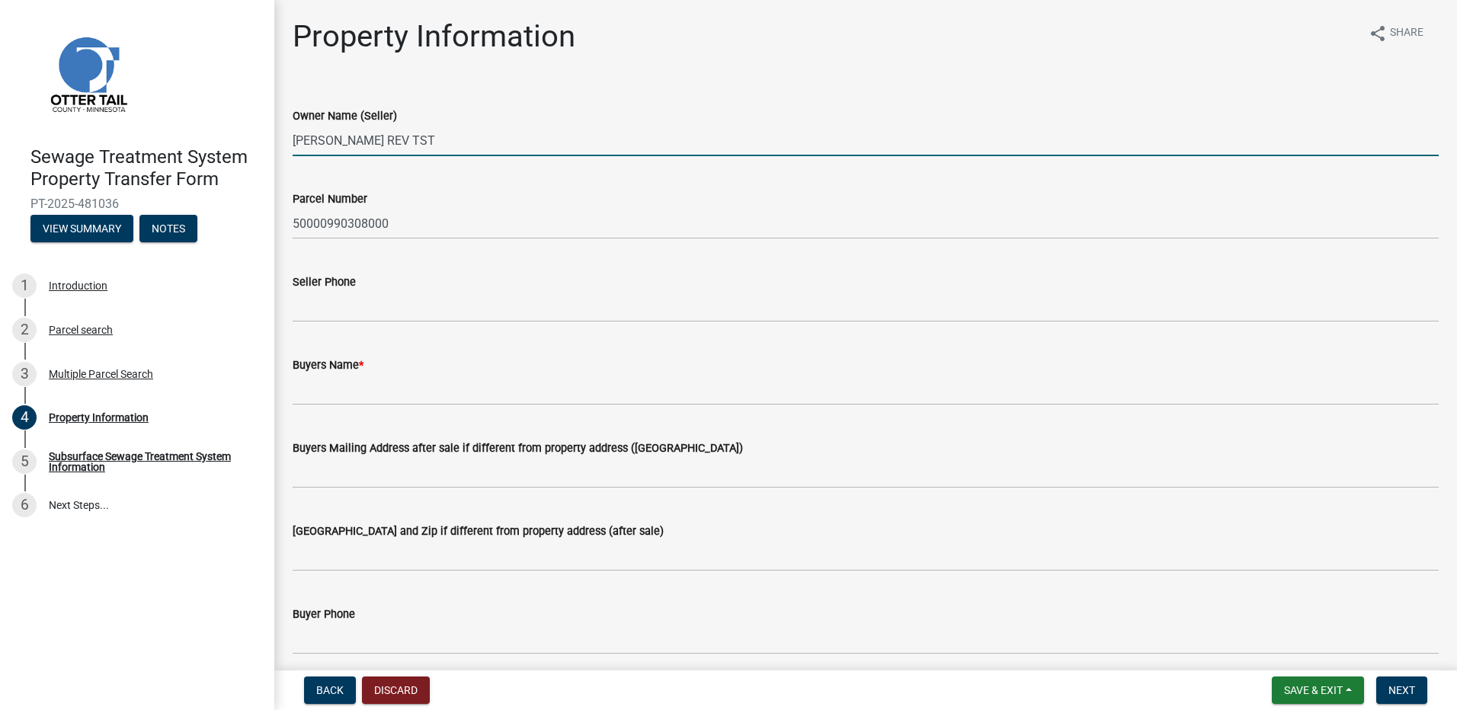
drag, startPoint x: 383, startPoint y: 131, endPoint x: 197, endPoint y: 119, distance: 187.1
click at [197, 119] on div "Sewage Treatment System Property Transfer Form PT-2025-481036 View Summary Note…" at bounding box center [728, 355] width 1457 height 710
type input "[PERSON_NAME]"
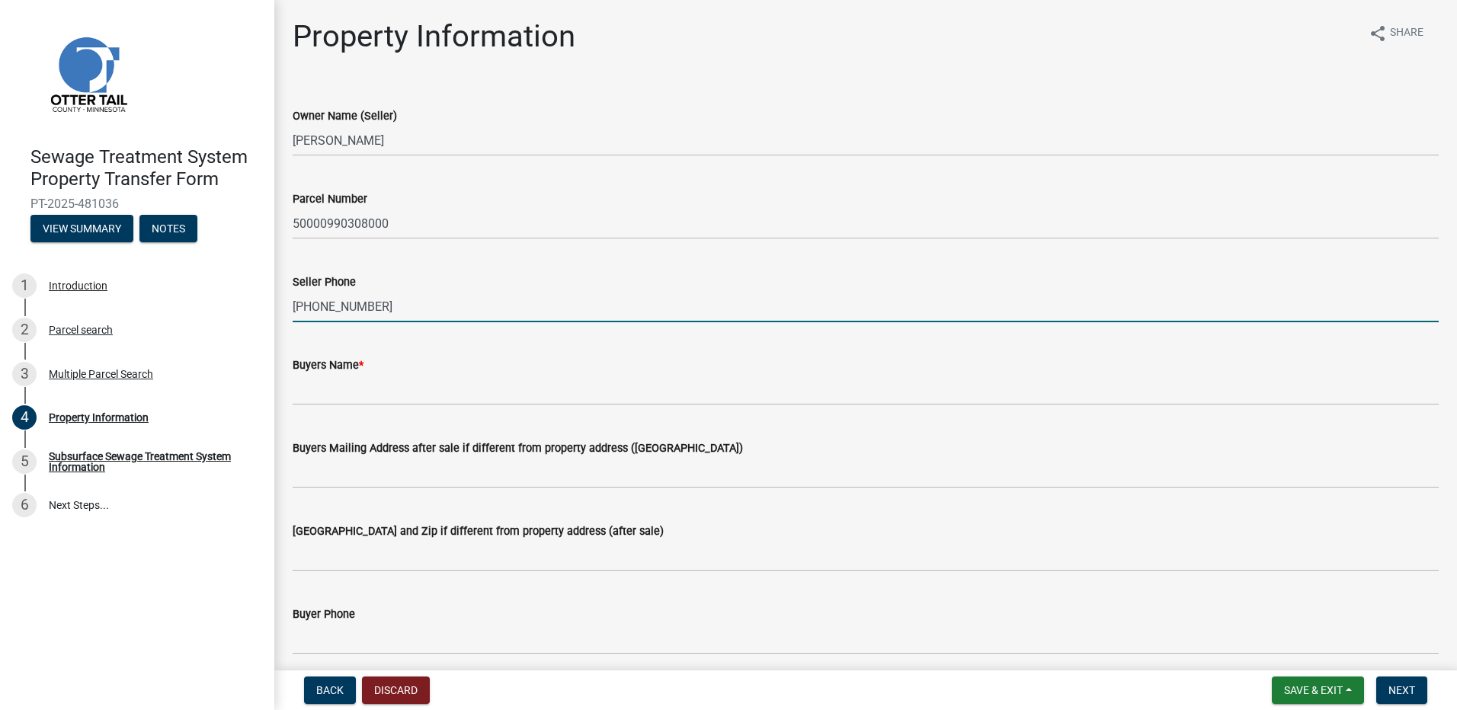
type input "[PHONE_NUMBER]"
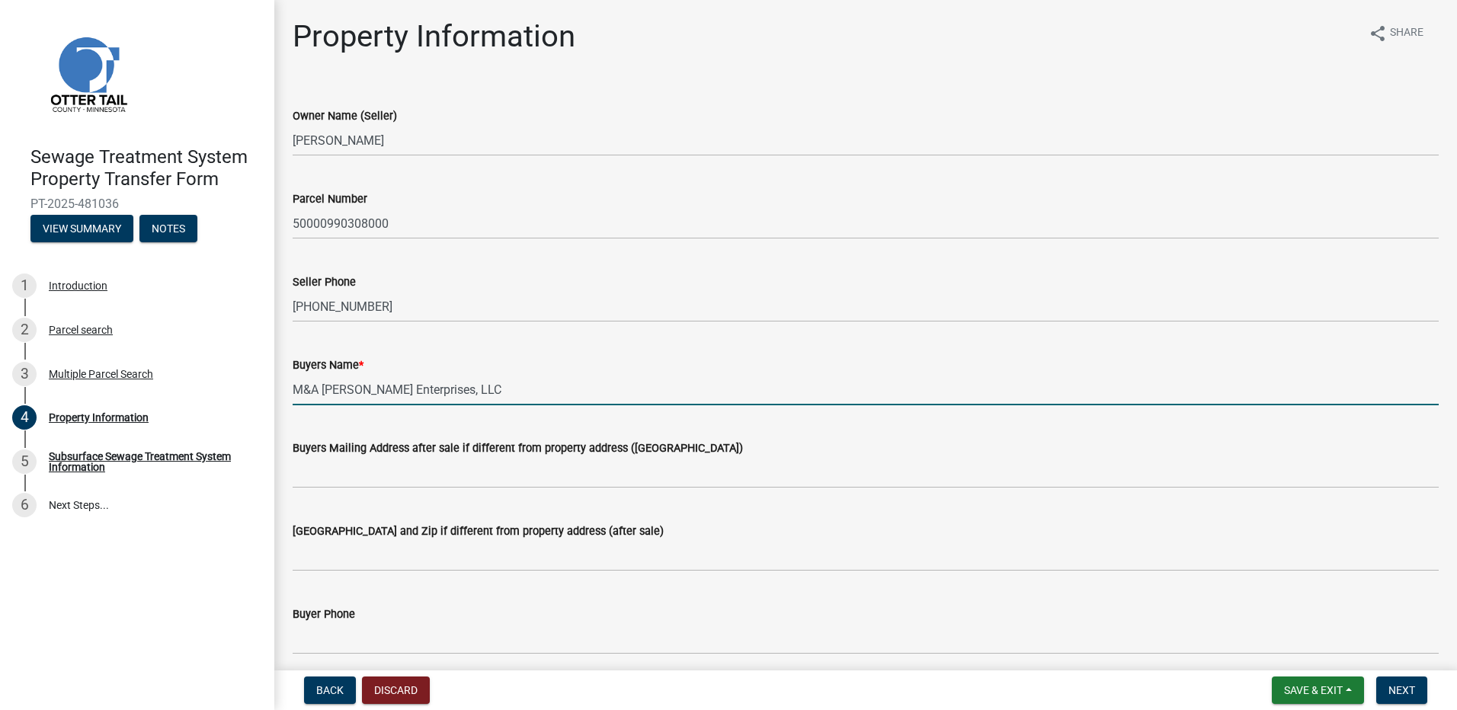
type input "M&A Carlson Enterprises, LLC"
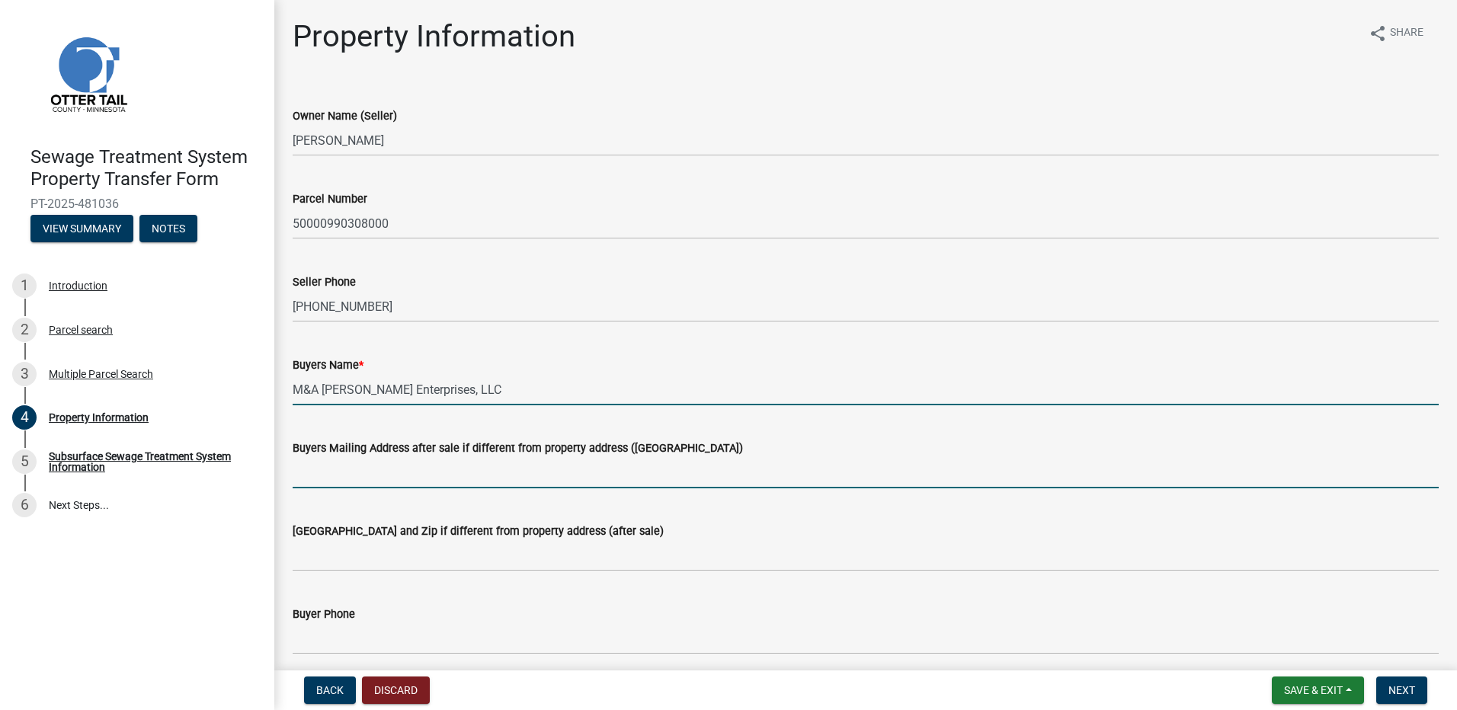
click at [317, 475] on input "Buyers Mailing Address after sale if different from property address ([GEOGRAPH…" at bounding box center [866, 472] width 1146 height 31
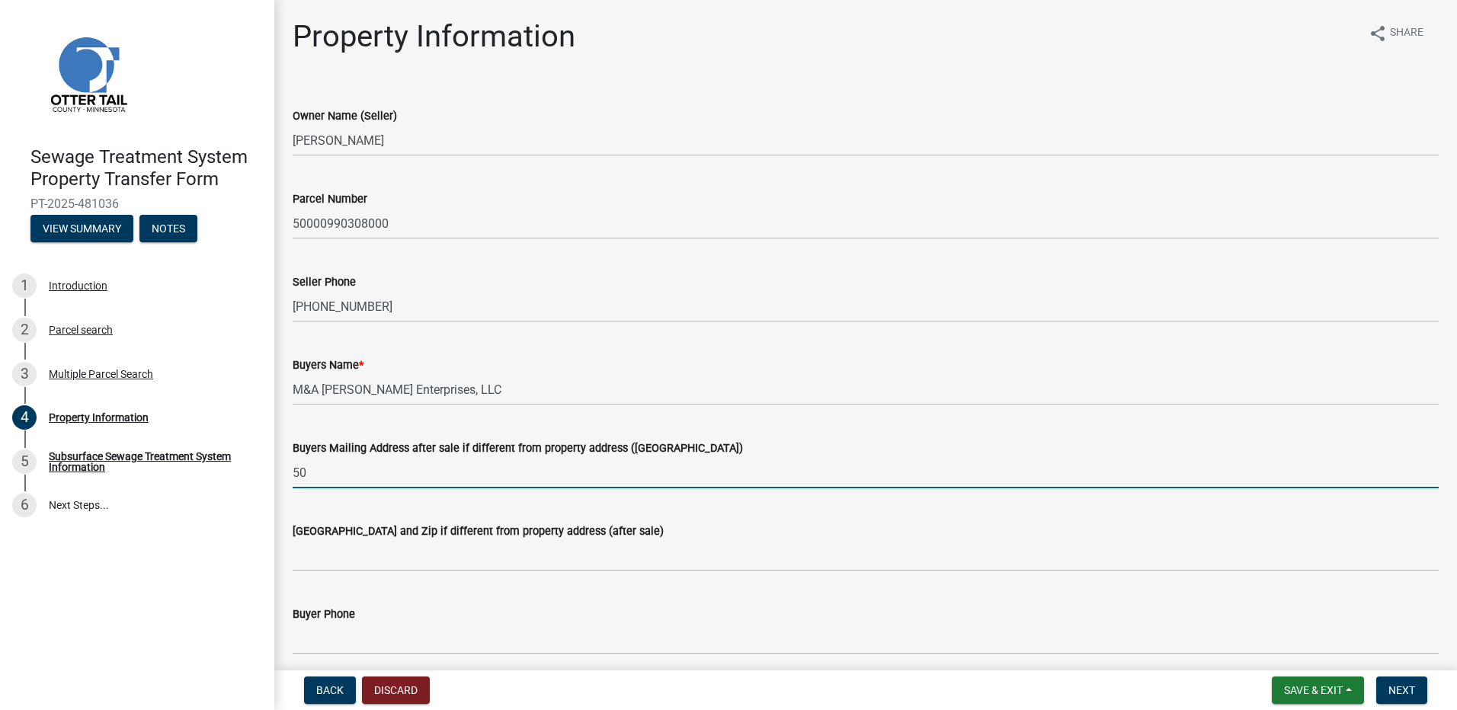
type input "[STREET_ADDRESS]"
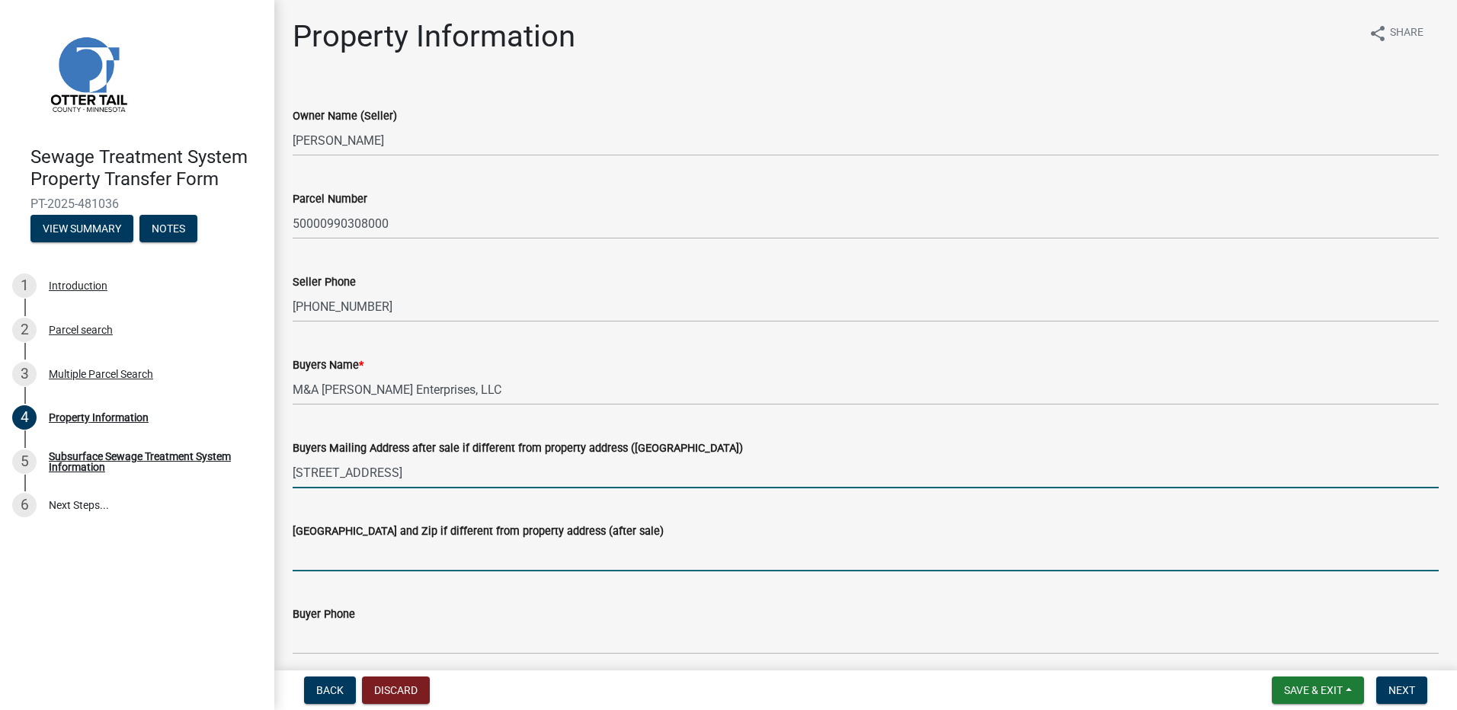
type input "Vergas, [GEOGRAPHIC_DATA] 56587"
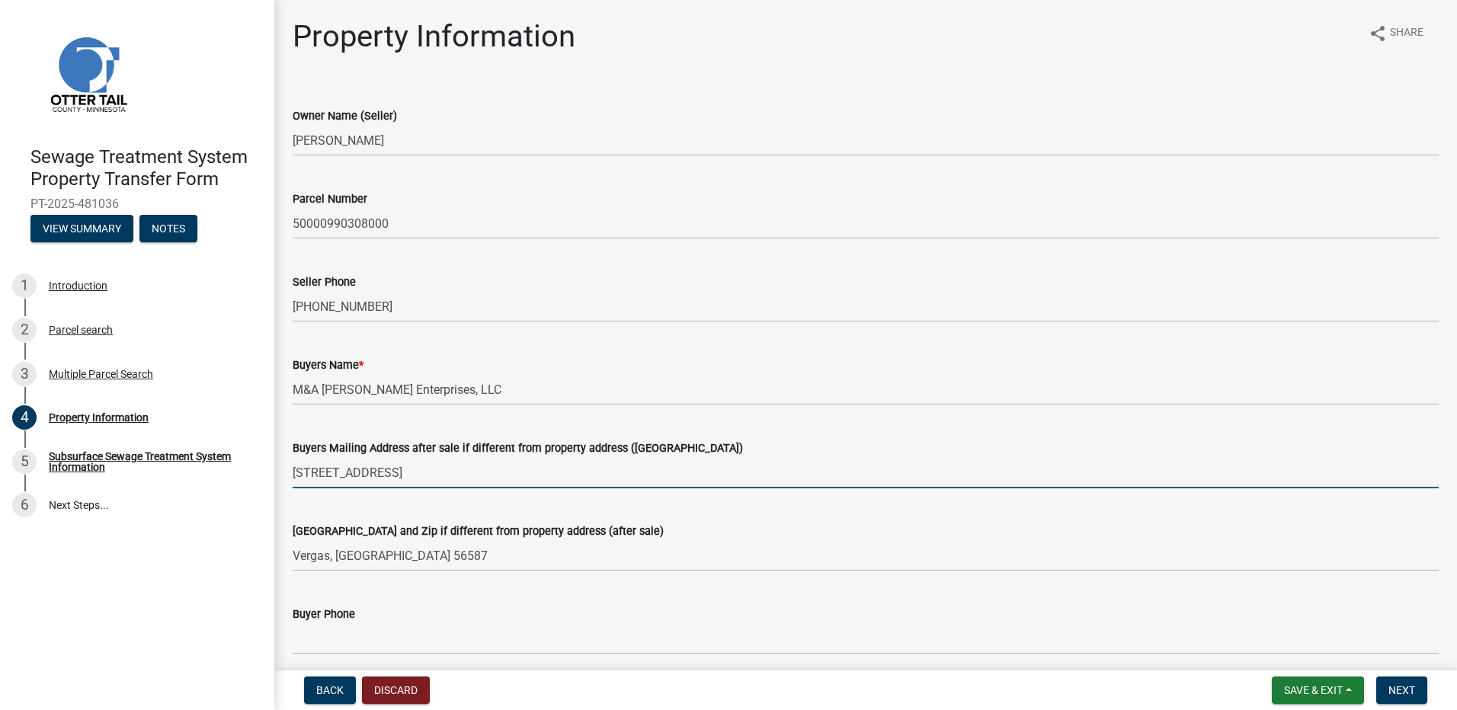
type input "[EMAIL_ADDRESS][DOMAIN_NAME]"
type input "Pelican"
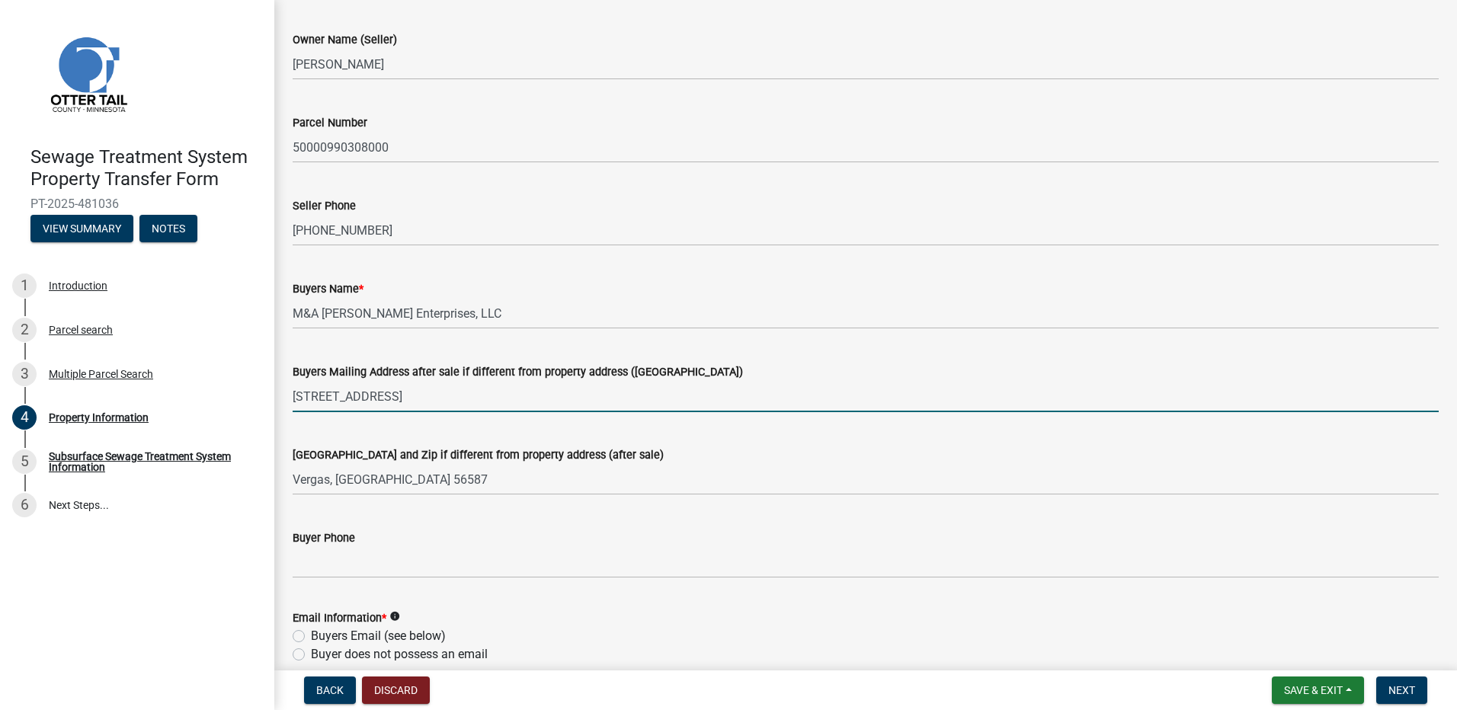
scroll to position [152, 0]
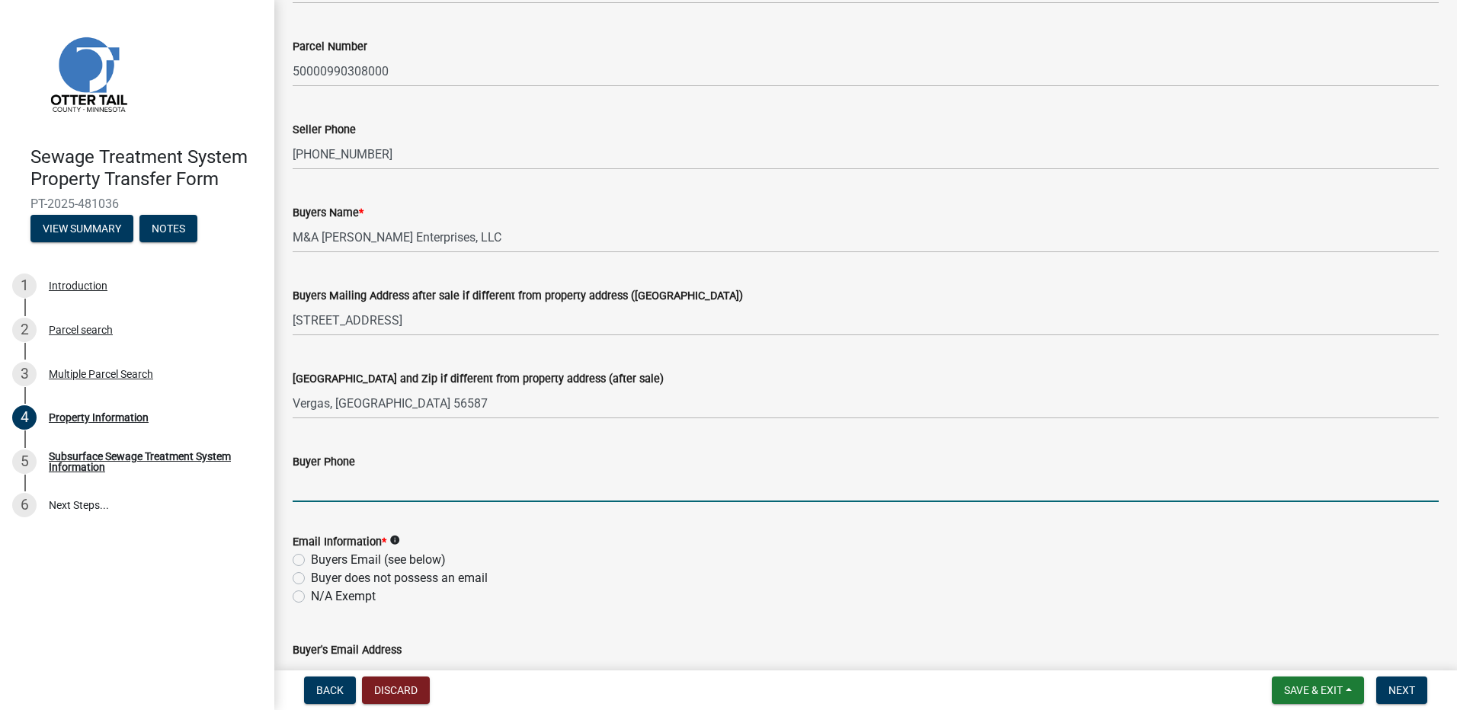
click at [335, 493] on input "Buyer Phone" at bounding box center [866, 486] width 1146 height 31
type input "[PHONE_NUMBER]"
click at [311, 561] on label "Buyers Email (see below)" at bounding box center [378, 560] width 135 height 18
click at [311, 561] on input "Buyers Email (see below)" at bounding box center [316, 556] width 10 height 10
radio input "true"
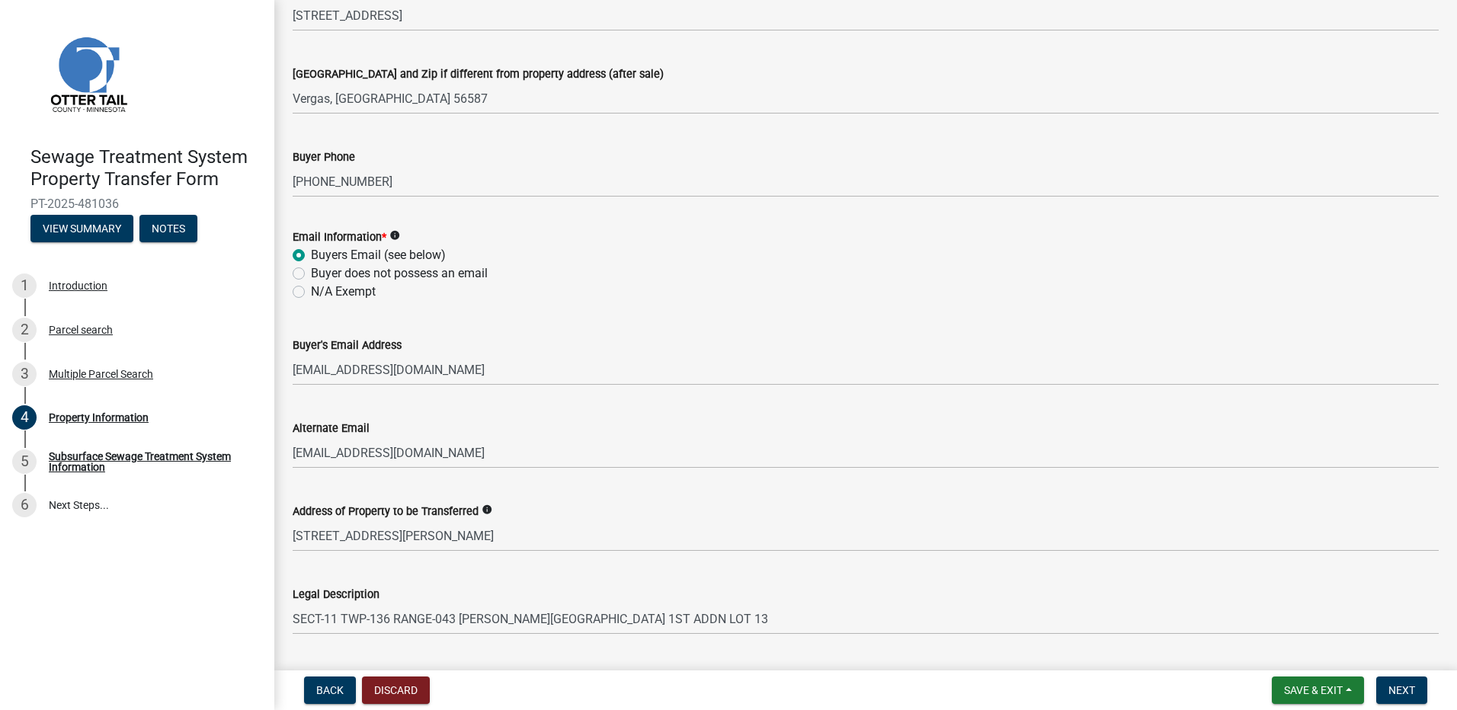
scroll to position [533, 0]
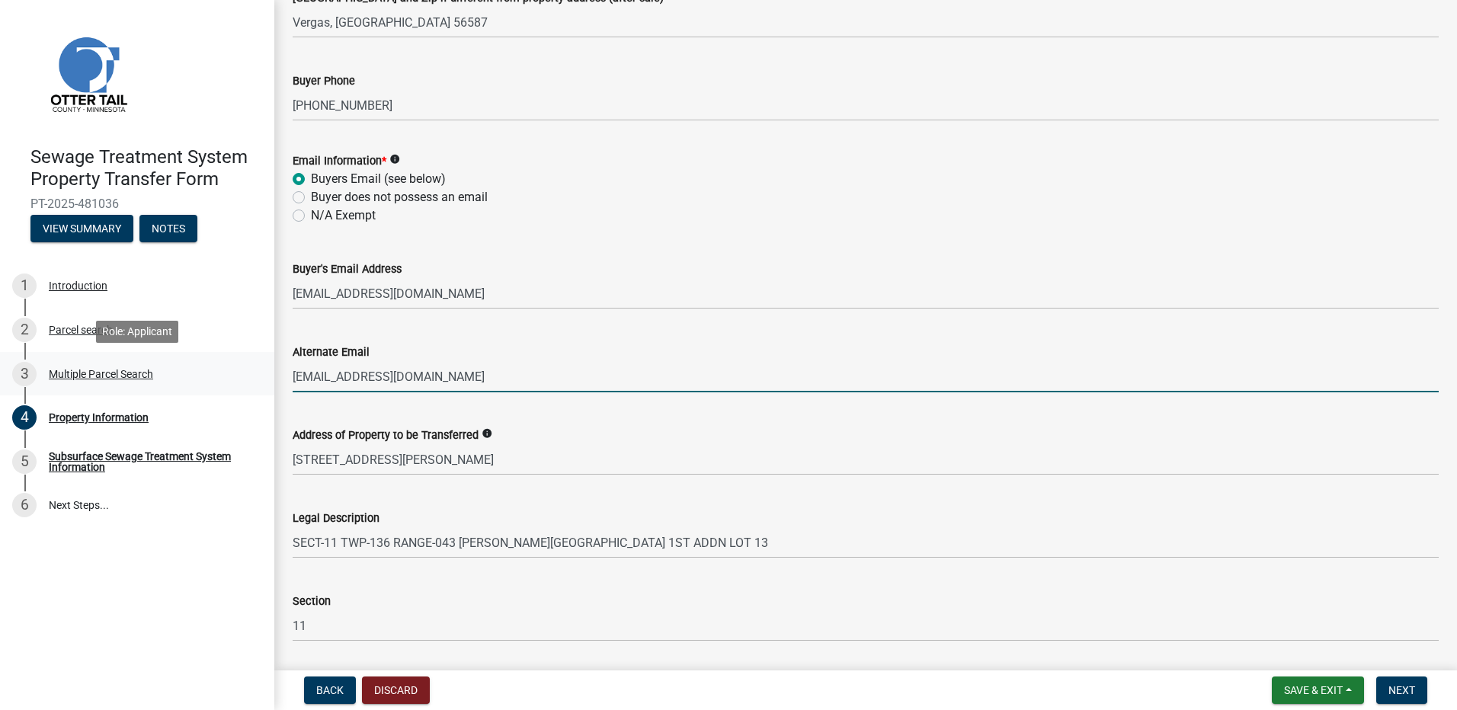
drag, startPoint x: 459, startPoint y: 380, endPoint x: 226, endPoint y: 376, distance: 232.5
click at [224, 375] on div "Sewage Treatment System Property Transfer Form PT-2025-481036 View Summary Note…" at bounding box center [728, 355] width 1457 height 710
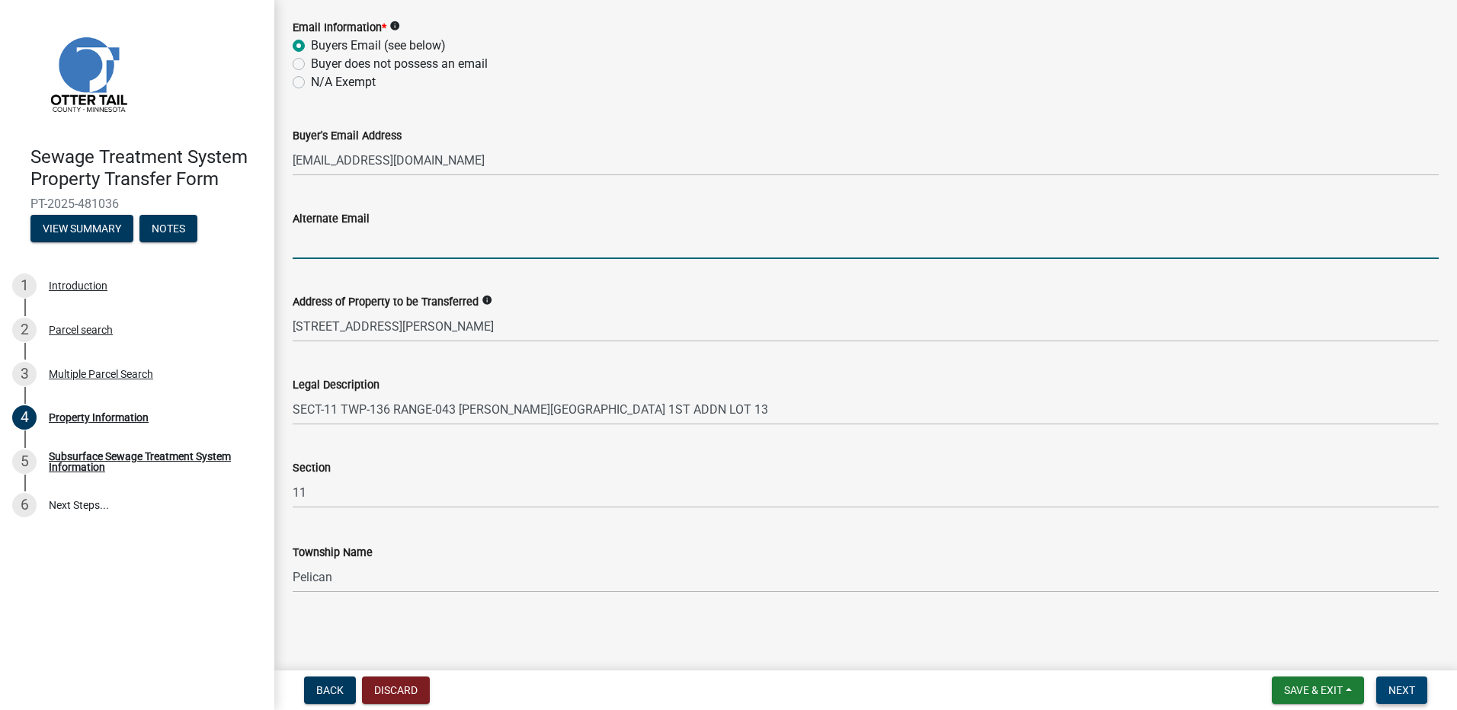
click at [1412, 694] on span "Next" at bounding box center [1402, 690] width 27 height 12
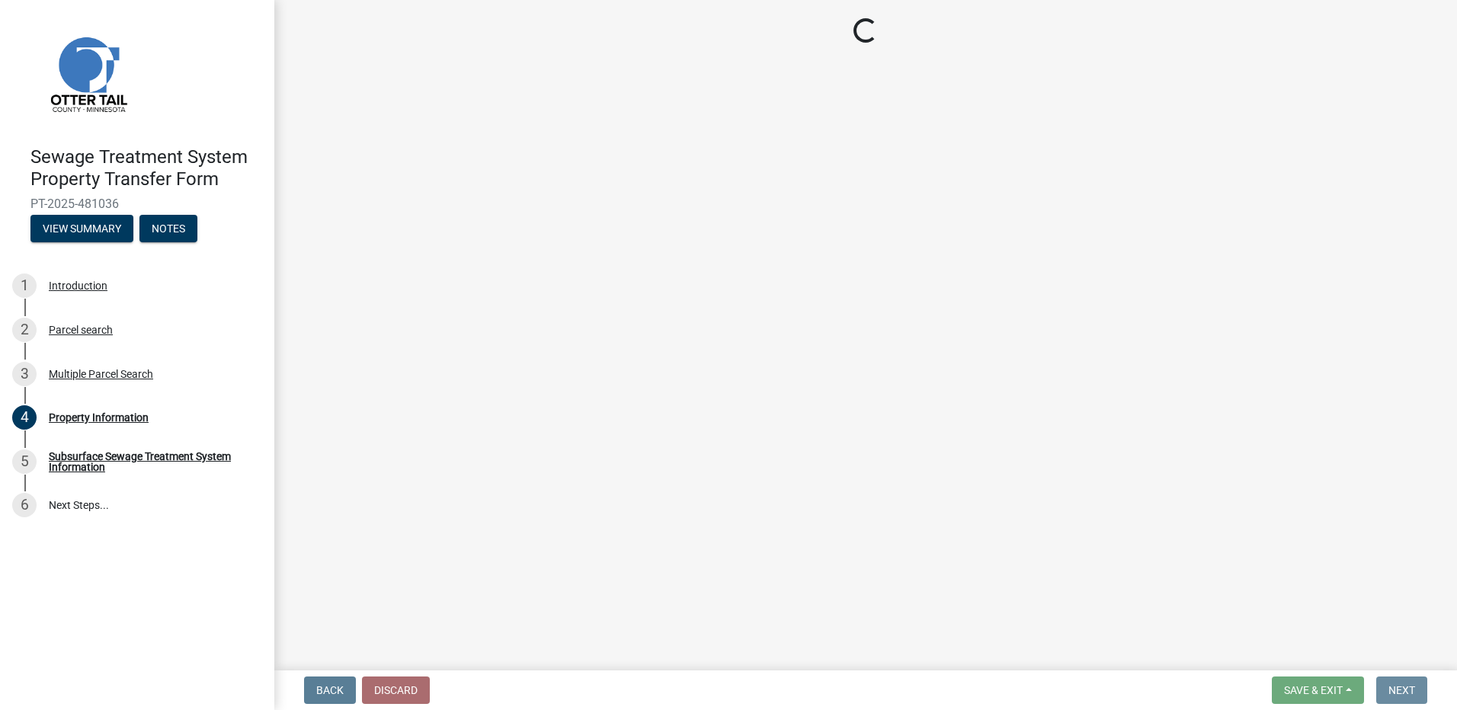
scroll to position [0, 0]
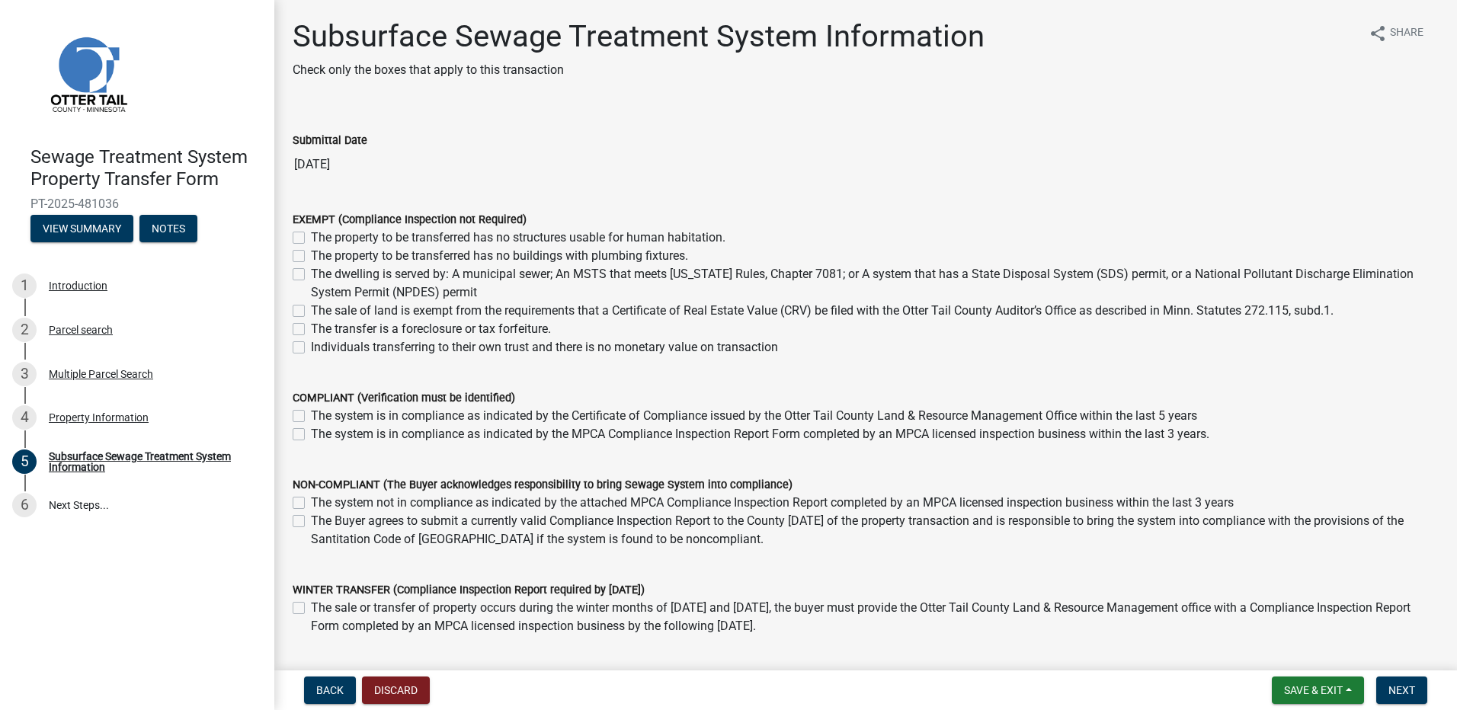
click at [311, 523] on label "The Buyer agrees to submit a currently valid Compliance Inspection Report to th…" at bounding box center [875, 530] width 1128 height 37
click at [311, 522] on input "The Buyer agrees to submit a currently valid Compliance Inspection Report to th…" at bounding box center [316, 517] width 10 height 10
checkbox input "true"
checkbox input "false"
checkbox input "true"
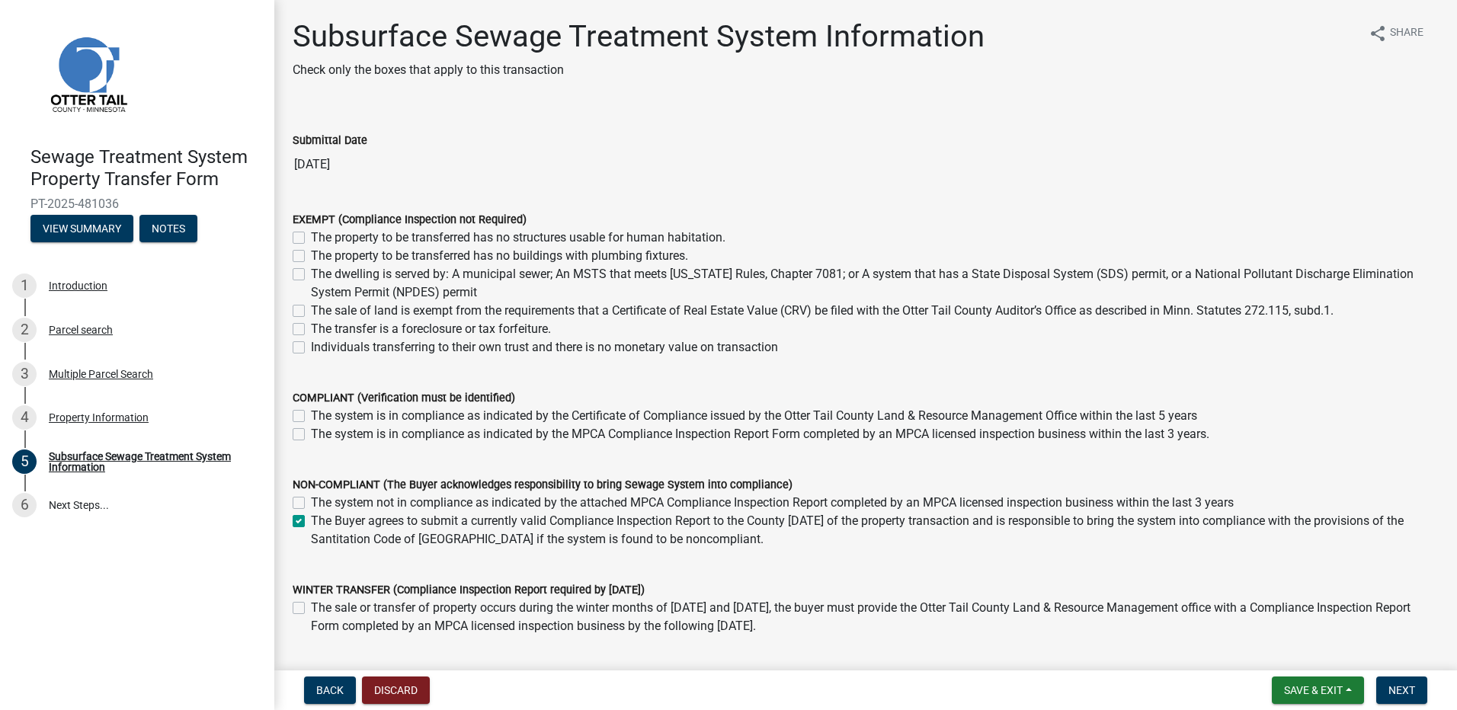
scroll to position [93, 0]
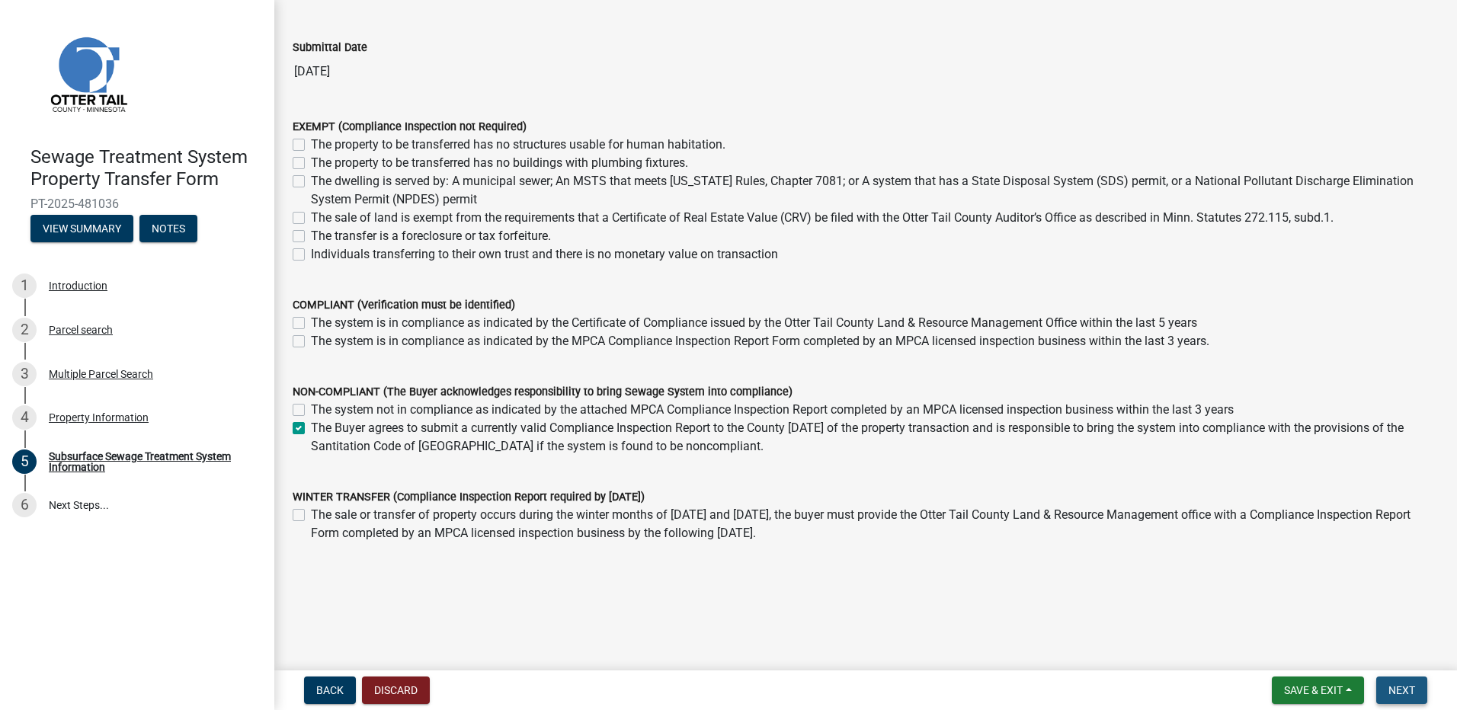
click at [1402, 694] on span "Next" at bounding box center [1402, 690] width 27 height 12
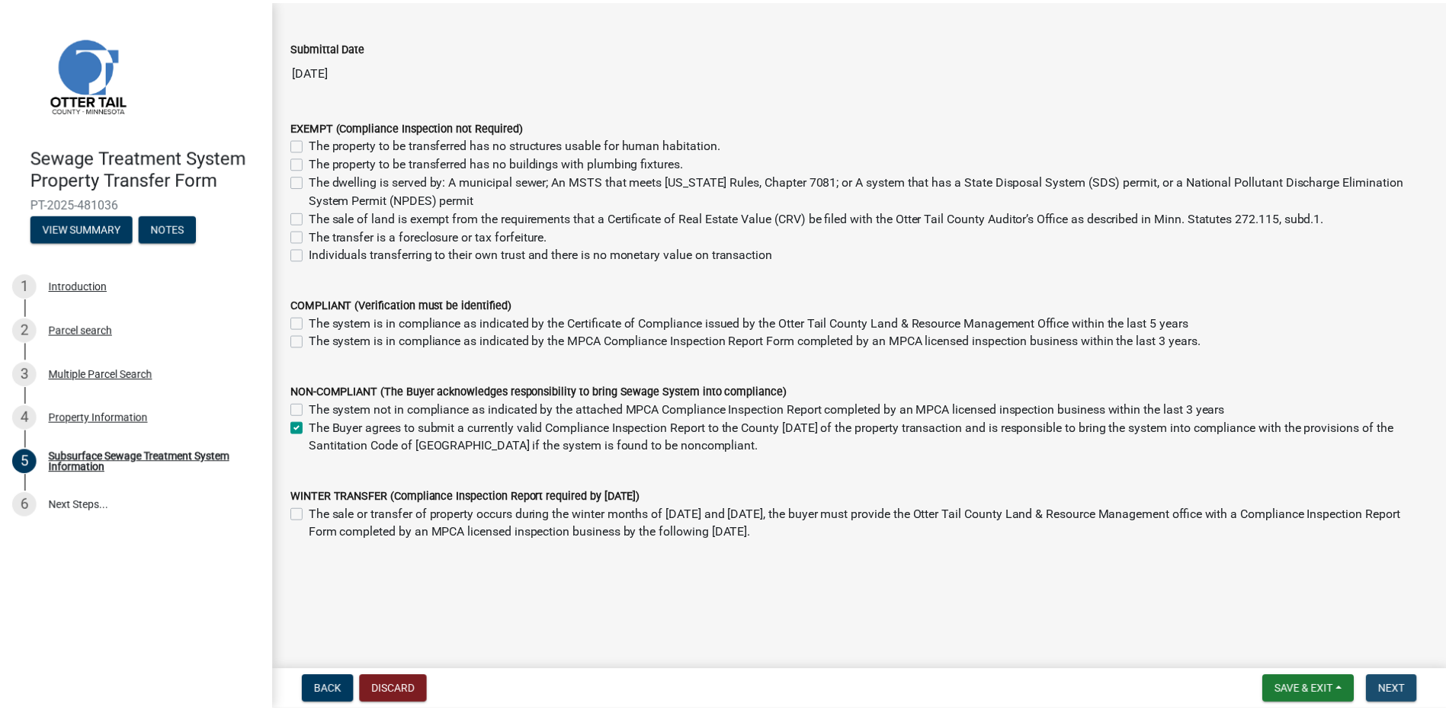
scroll to position [0, 0]
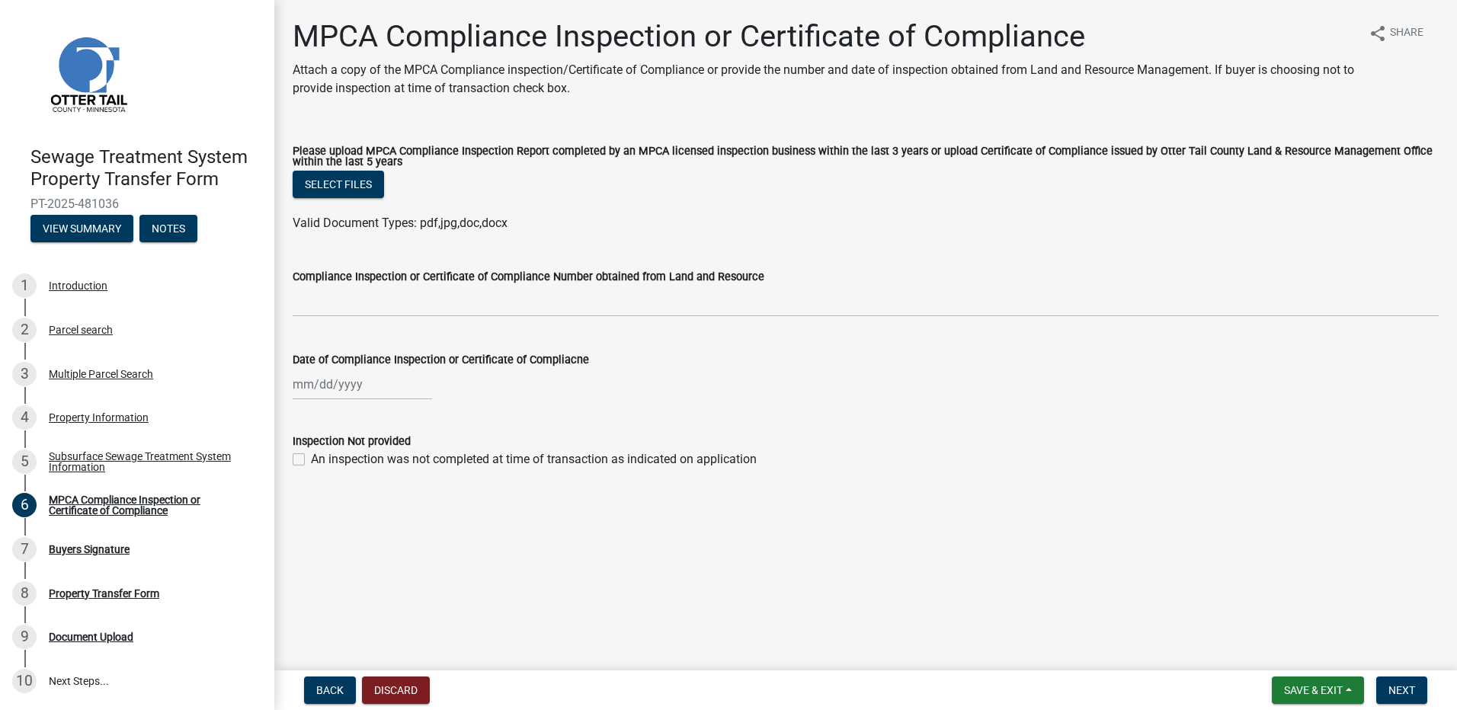
click at [311, 462] on label "An inspection was not completed at time of transaction as indicated on applicat…" at bounding box center [534, 459] width 446 height 18
click at [311, 460] on input "An inspection was not completed at time of transaction as indicated on applicat…" at bounding box center [316, 455] width 10 height 10
checkbox input "true"
click at [1402, 694] on span "Next" at bounding box center [1402, 690] width 27 height 12
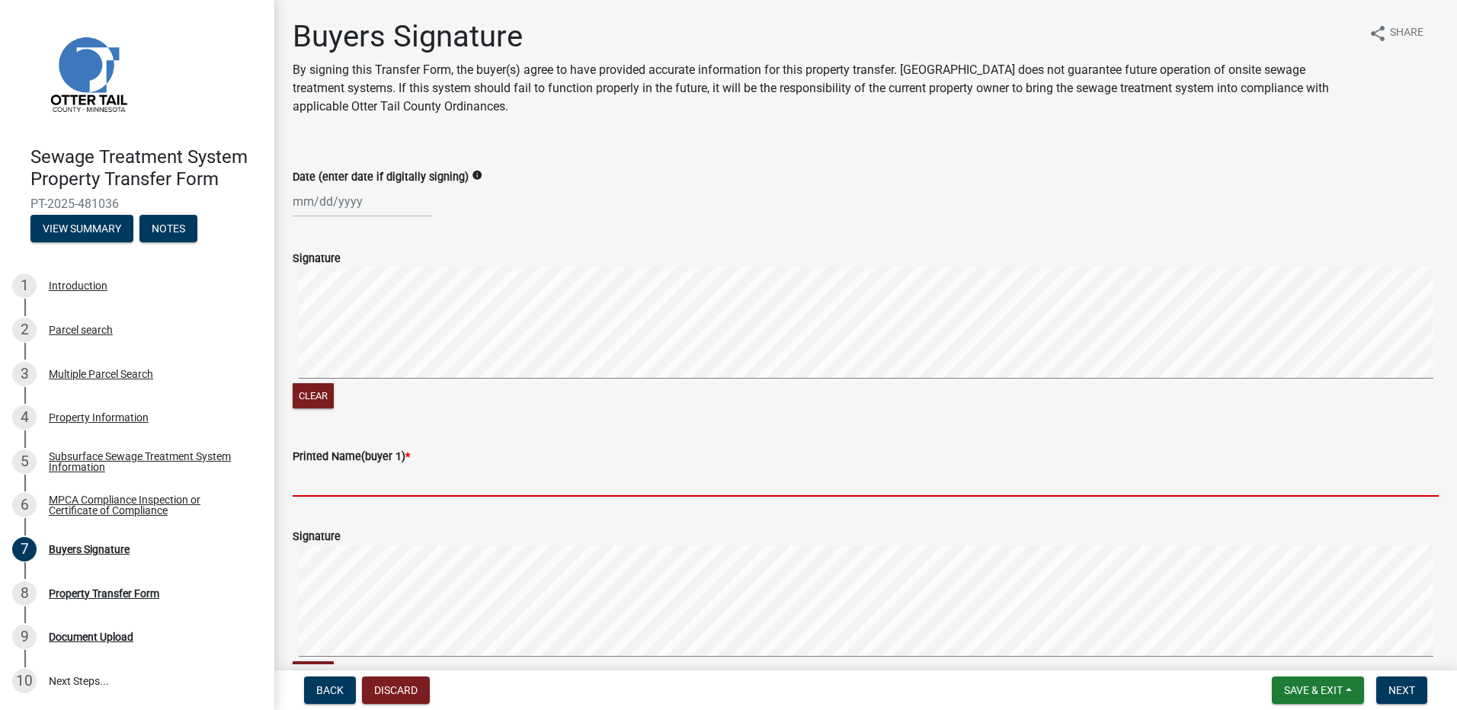
click at [332, 485] on input "Printed Name(buyer 1) *" at bounding box center [866, 481] width 1146 height 31
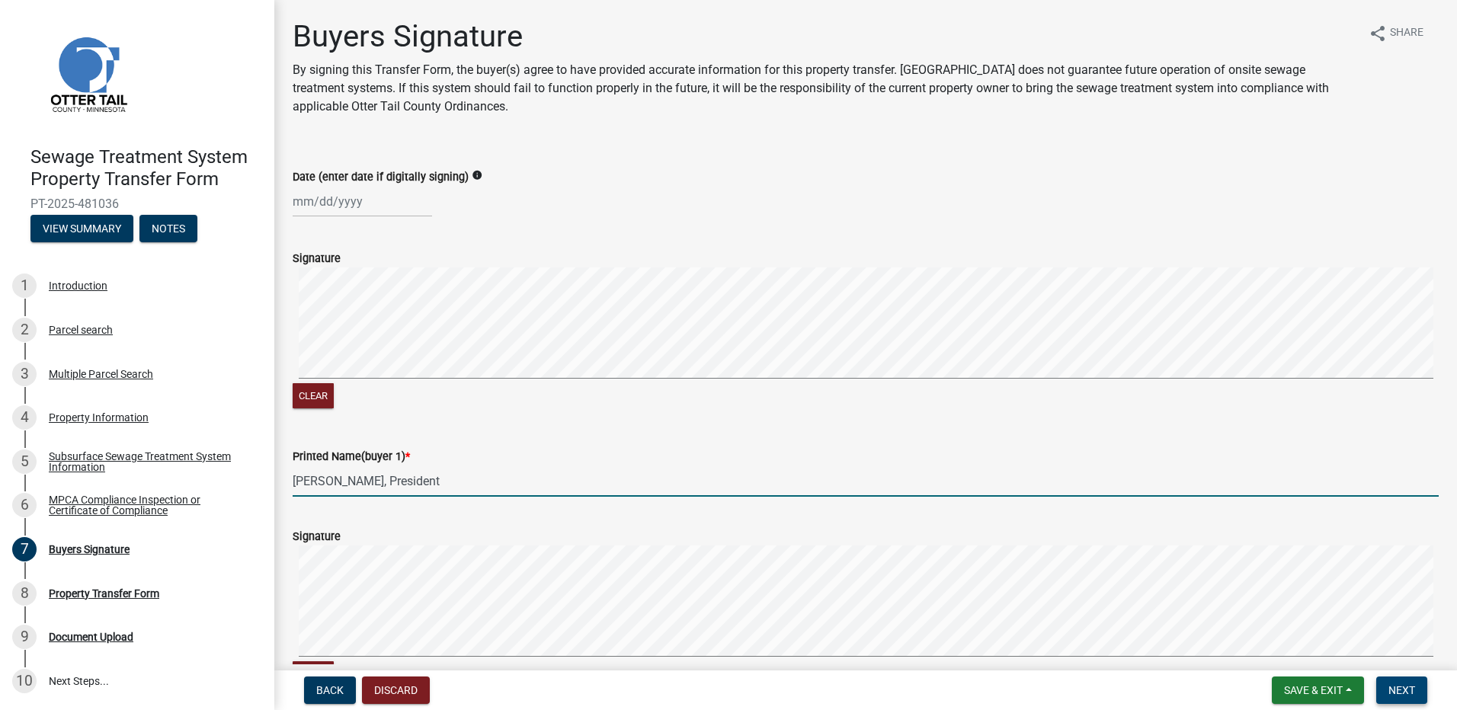
type input "Michael Carlson, President"
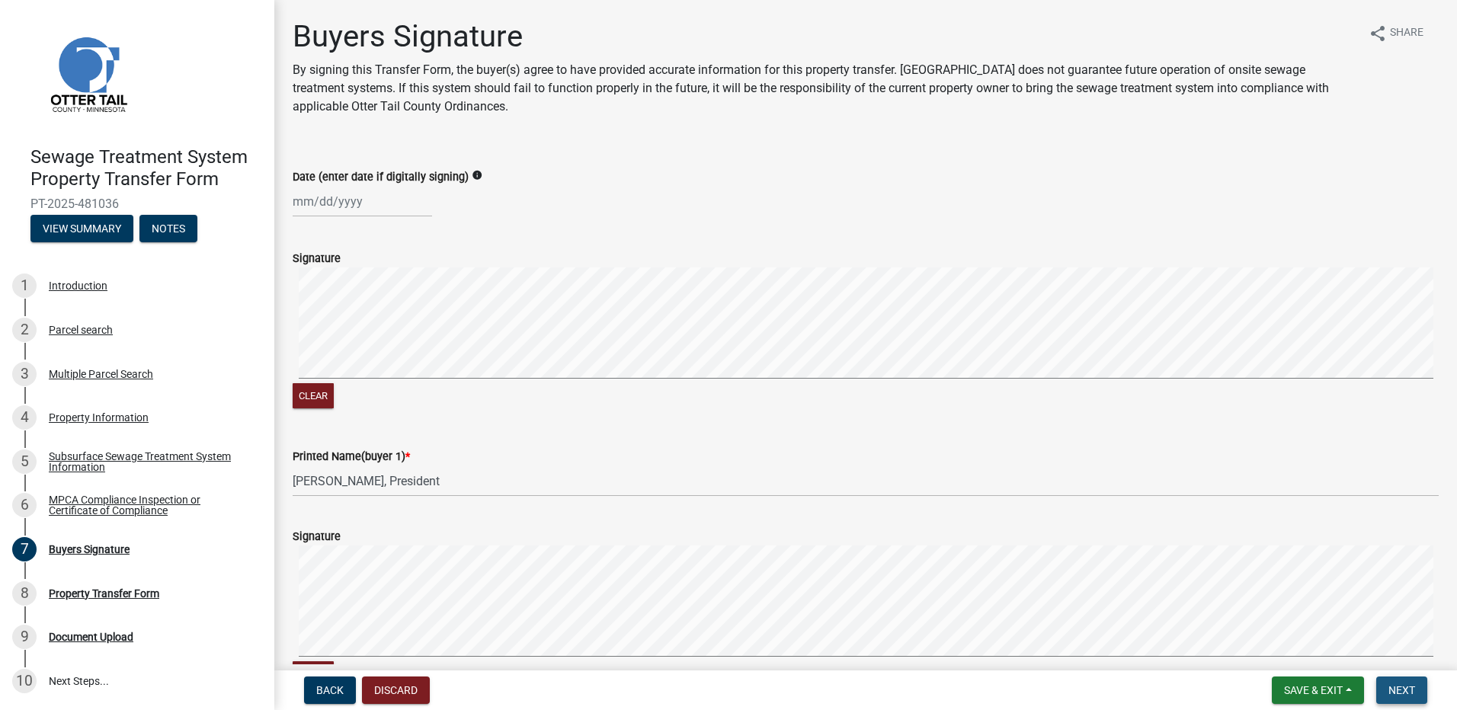
click at [1394, 688] on span "Next" at bounding box center [1402, 690] width 27 height 12
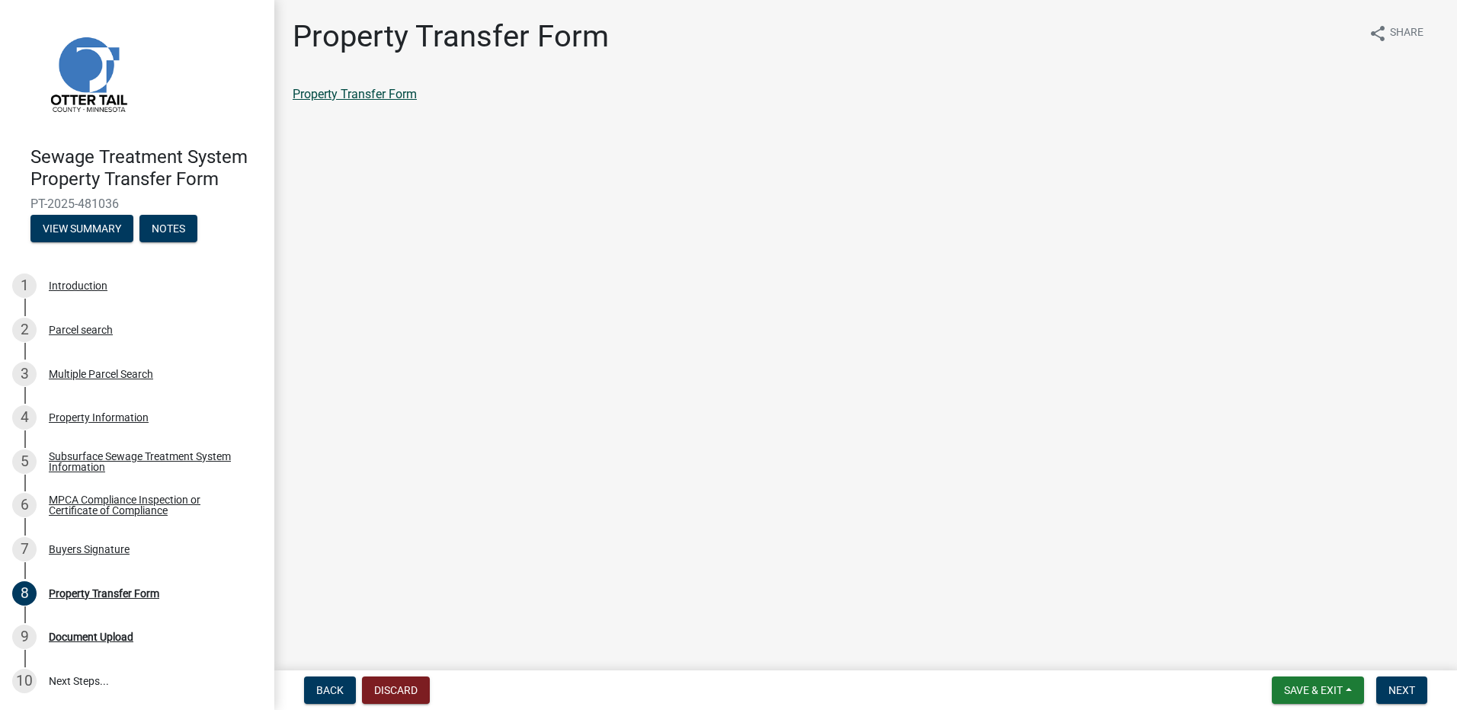
click at [357, 95] on link "Property Transfer Form" at bounding box center [355, 94] width 124 height 14
click at [1309, 689] on span "Save & Exit" at bounding box center [1313, 690] width 59 height 12
click at [1300, 646] on button "Save & Exit" at bounding box center [1303, 651] width 122 height 37
